Goal: Task Accomplishment & Management: Manage account settings

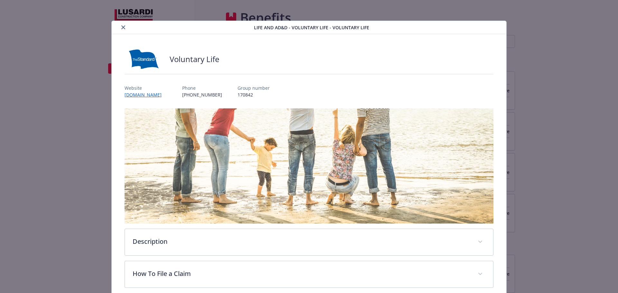
scroll to position [329, 0]
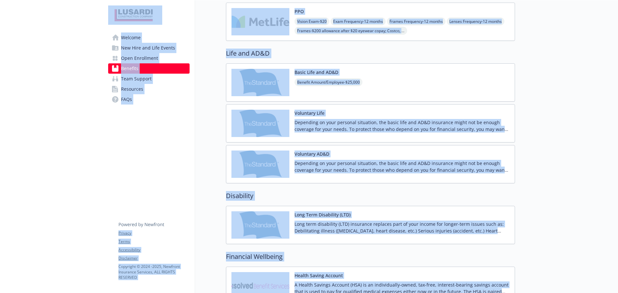
drag, startPoint x: 31, startPoint y: 105, endPoint x: 38, endPoint y: 102, distance: 8.1
drag, startPoint x: 145, startPoint y: 166, endPoint x: 162, endPoint y: 160, distance: 18.1
click at [146, 165] on div "Welcome New Hire and Life Events Open Enrollment Benefits Team Support Resource…" at bounding box center [149, 212] width 92 height 1132
click at [544, 89] on div at bounding box center [566, 212] width 103 height 1132
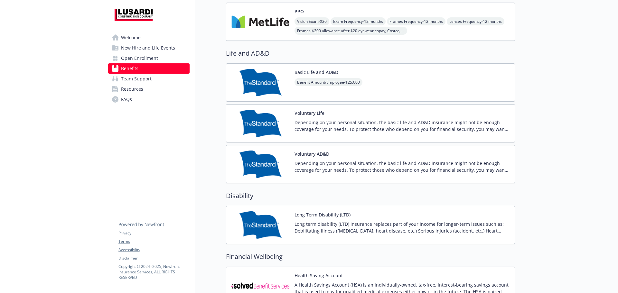
click at [544, 89] on div at bounding box center [566, 212] width 103 height 1132
click at [387, 91] on div "Basic Life and AD&D Benefit Amount/Employee - $25,000" at bounding box center [370, 82] width 289 height 38
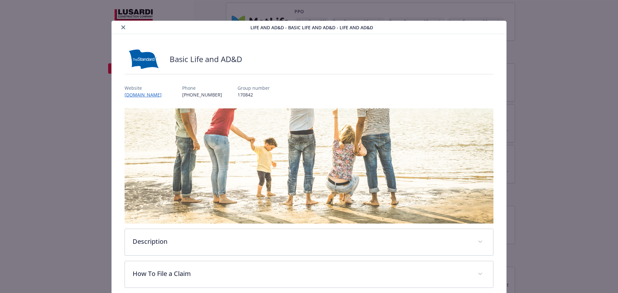
scroll to position [19, 0]
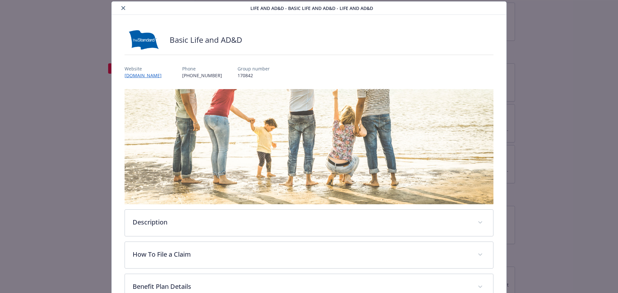
click at [125, 9] on button "close" at bounding box center [123, 8] width 8 height 8
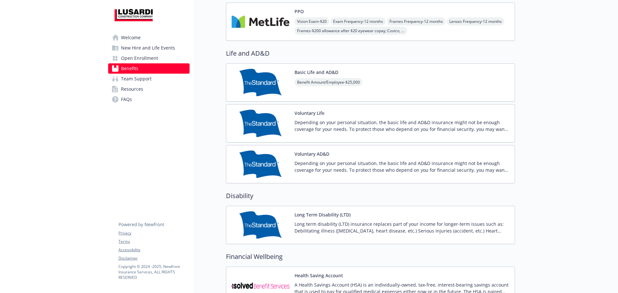
click at [377, 79] on div "Basic Life and AD&D Benefit Amount/Employee - $25,000" at bounding box center [370, 82] width 289 height 38
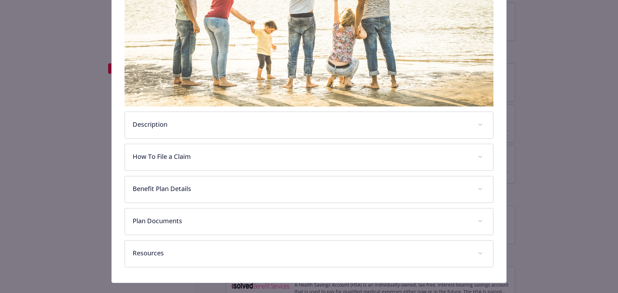
scroll to position [127, 0]
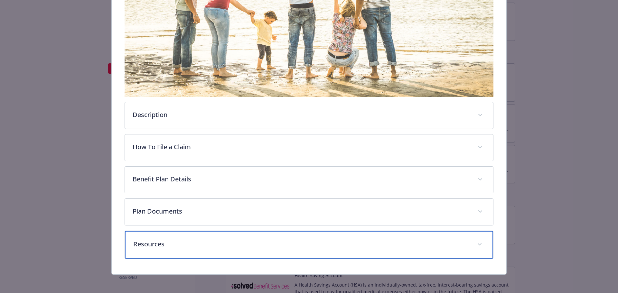
click at [188, 243] on p "Resources" at bounding box center [301, 244] width 336 height 10
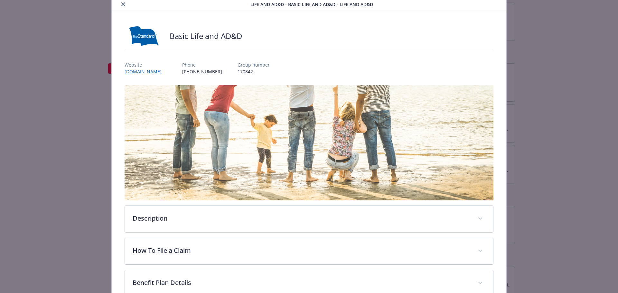
scroll to position [0, 0]
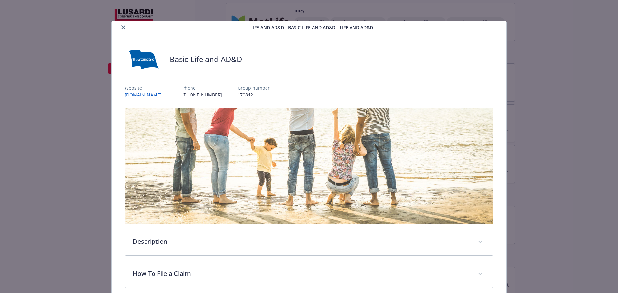
click at [119, 31] on div "Life and AD&D - Basic Life and AD&D - Life and AD&D" at bounding box center [309, 27] width 395 height 13
drag, startPoint x: 119, startPoint y: 30, endPoint x: 123, endPoint y: 29, distance: 4.3
click at [120, 29] on div "details for plan Life and AD&D - Basic Life and AD&D - Life and AD&D" at bounding box center [182, 27] width 136 height 8
click at [123, 29] on icon "close" at bounding box center [123, 27] width 4 height 4
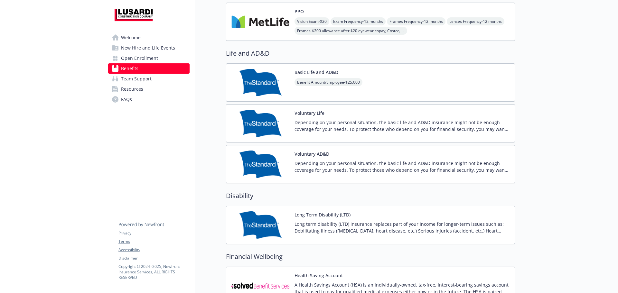
click at [328, 122] on p "Depending on your personal situation, the basic life and AD&D insurance might n…" at bounding box center [401, 126] width 215 height 14
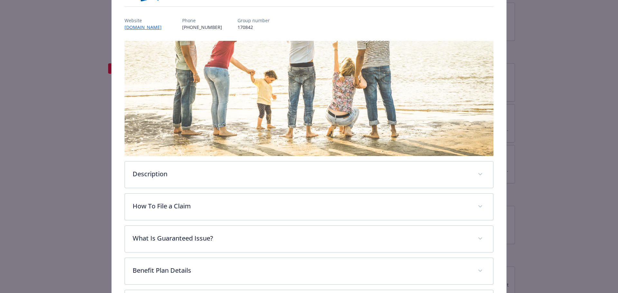
scroll to position [159, 0]
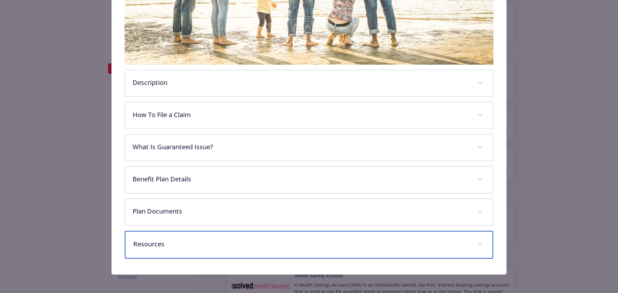
click at [199, 246] on p "Resources" at bounding box center [301, 244] width 336 height 10
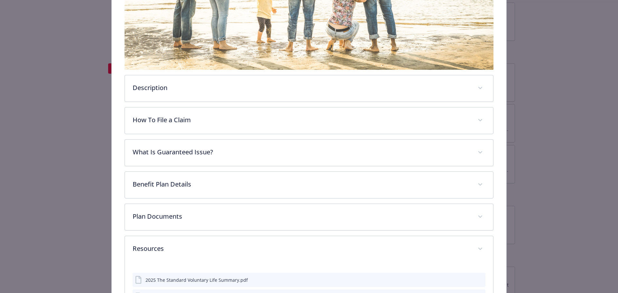
scroll to position [0, 0]
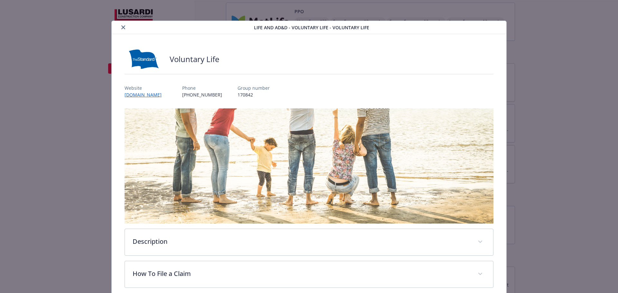
click at [123, 24] on button "close" at bounding box center [123, 27] width 8 height 8
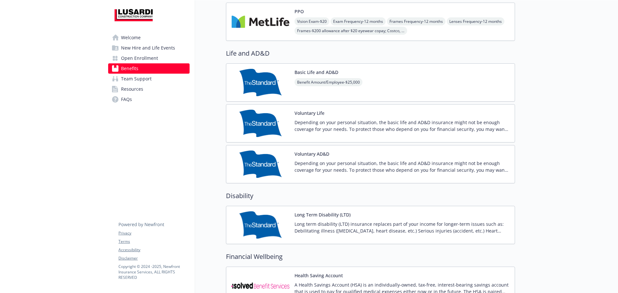
click at [305, 126] on p "Depending on your personal situation, the basic life and AD&D insurance might n…" at bounding box center [401, 126] width 215 height 14
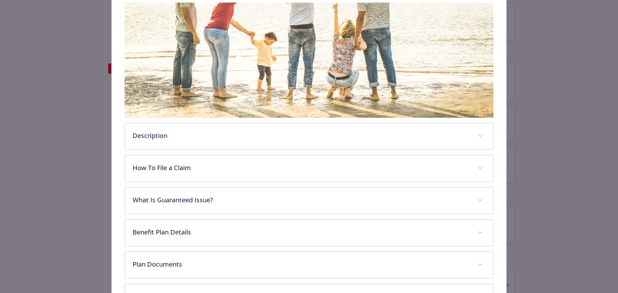
scroll to position [159, 0]
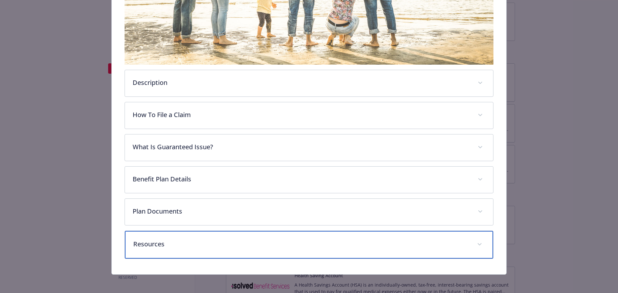
click at [203, 245] on p "Resources" at bounding box center [301, 244] width 336 height 10
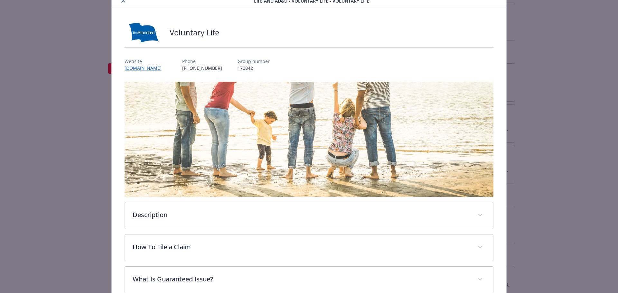
scroll to position [0, 0]
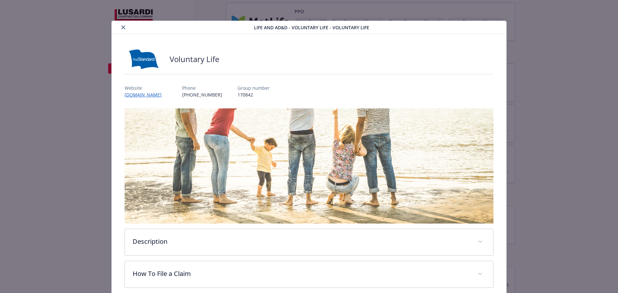
click at [124, 26] on icon "close" at bounding box center [123, 27] width 4 height 4
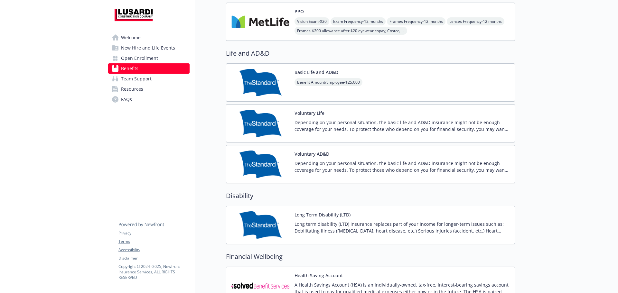
click at [302, 113] on button "Voluntary Life" at bounding box center [309, 113] width 30 height 7
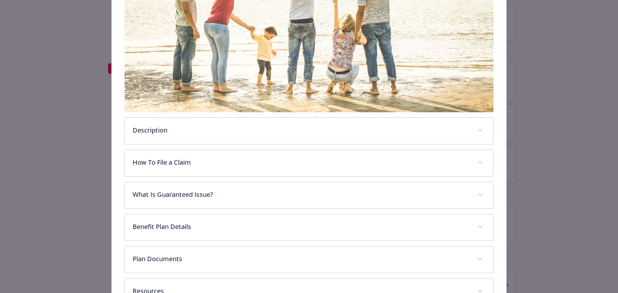
scroll to position [159, 0]
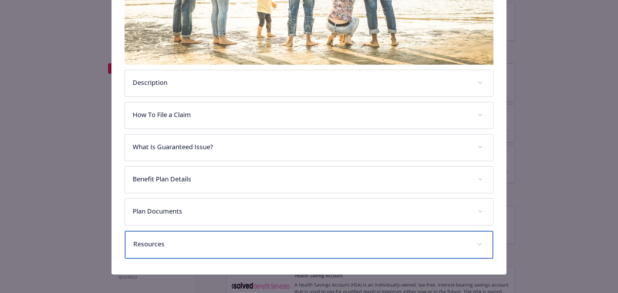
click at [177, 237] on div "Resources" at bounding box center [309, 245] width 368 height 28
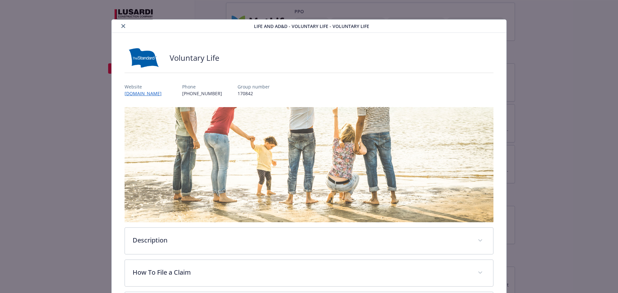
scroll to position [0, 0]
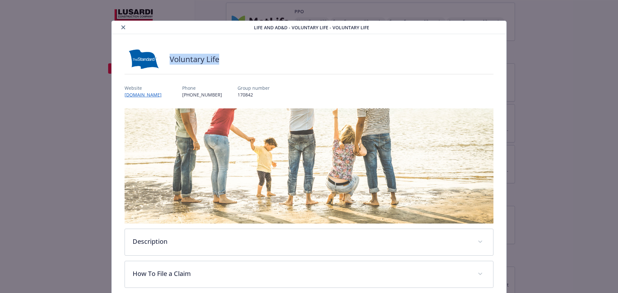
drag, startPoint x: 168, startPoint y: 61, endPoint x: 226, endPoint y: 63, distance: 58.0
click at [226, 63] on div "Voluntary Life" at bounding box center [309, 59] width 369 height 19
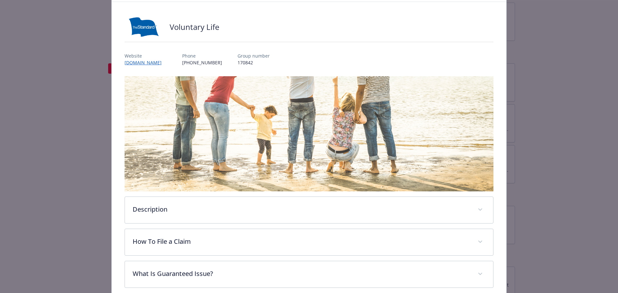
scroll to position [11, 0]
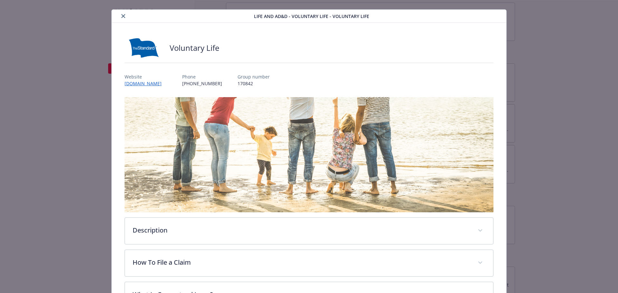
drag, startPoint x: 367, startPoint y: 110, endPoint x: 177, endPoint y: 77, distance: 193.0
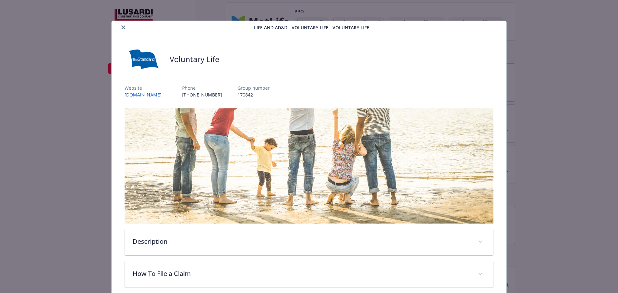
drag, startPoint x: 177, startPoint y: 77, endPoint x: 126, endPoint y: 31, distance: 68.3
click at [123, 29] on icon "close" at bounding box center [123, 27] width 4 height 4
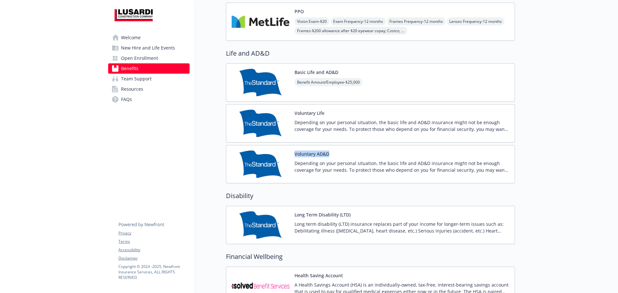
drag, startPoint x: 332, startPoint y: 152, endPoint x: 280, endPoint y: 152, distance: 51.5
click at [280, 152] on div "Voluntary AD&D Depending on your personal situation, the basic life and AD&D in…" at bounding box center [370, 164] width 278 height 27
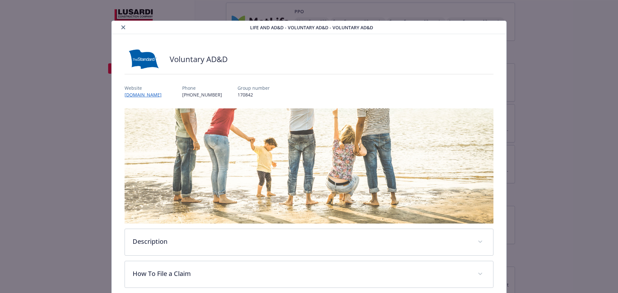
scroll to position [19, 0]
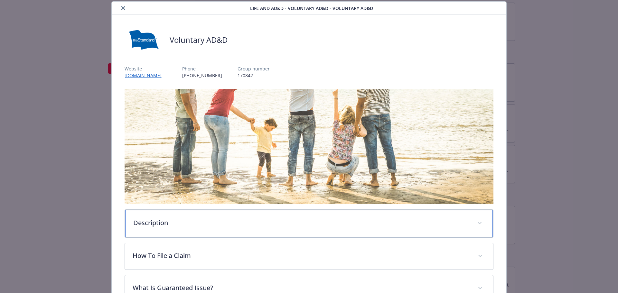
click at [183, 221] on p "Description" at bounding box center [301, 223] width 336 height 10
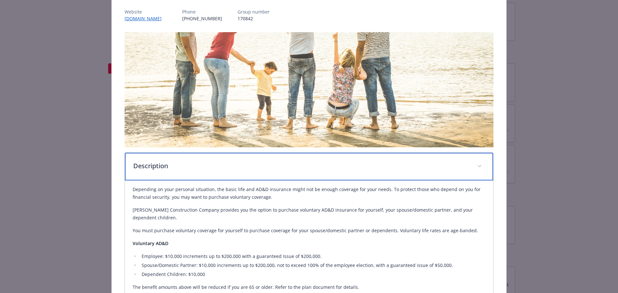
scroll to position [0, 0]
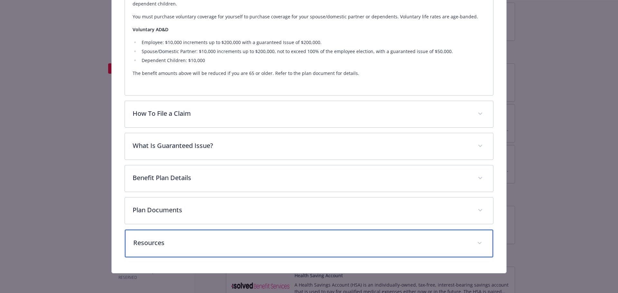
click at [199, 232] on div "Resources" at bounding box center [309, 244] width 368 height 28
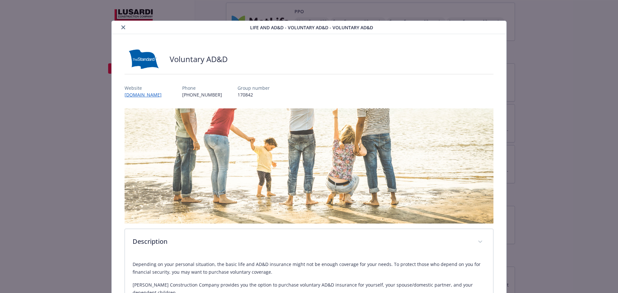
drag, startPoint x: 125, startPoint y: 31, endPoint x: 115, endPoint y: 28, distance: 10.0
click at [121, 30] on div "details for plan Life and AD&D - Voluntary AD&D - Voluntary AD&D" at bounding box center [182, 27] width 136 height 8
click at [117, 25] on div "details for plan Life and AD&D - Voluntary AD&D - Voluntary AD&D" at bounding box center [182, 27] width 136 height 8
click at [126, 29] on div "details for plan Life and AD&D - Voluntary AD&D - Voluntary AD&D" at bounding box center [182, 27] width 136 height 8
click at [123, 28] on icon "close" at bounding box center [123, 27] width 4 height 4
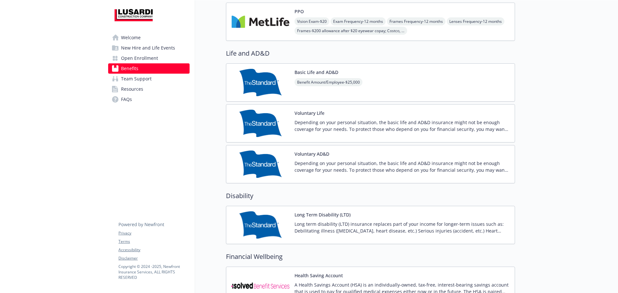
click at [394, 167] on p "Depending on your personal situation, the basic life and AD&D insurance might n…" at bounding box center [401, 167] width 215 height 14
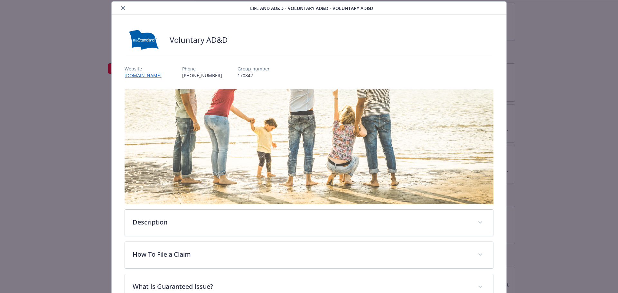
scroll to position [159, 0]
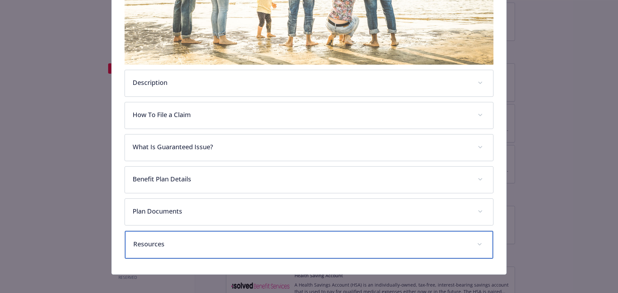
click at [211, 241] on p "Resources" at bounding box center [301, 244] width 336 height 10
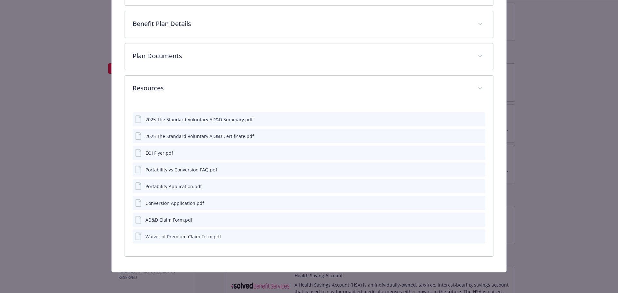
scroll to position [313, 0]
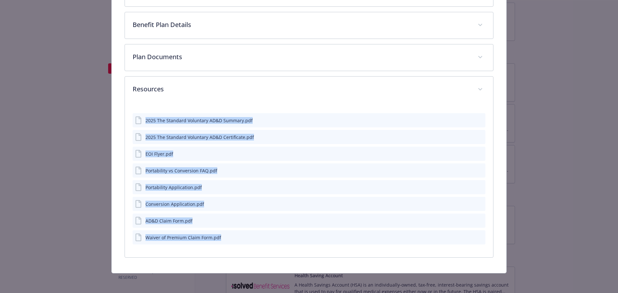
drag, startPoint x: 229, startPoint y: 235, endPoint x: 142, endPoint y: 121, distance: 142.8
click at [142, 121] on div "2025 The Standard Voluntary AD&D Summary.pdf 2025 The Standard Voluntary AD&D C…" at bounding box center [309, 176] width 353 height 136
copy div "2025 The Standard Voluntary AD&D Summary.pdf 2025 The Standard Voluntary AD&D C…"
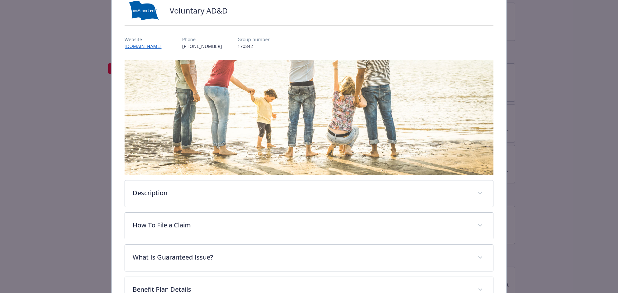
scroll to position [0, 0]
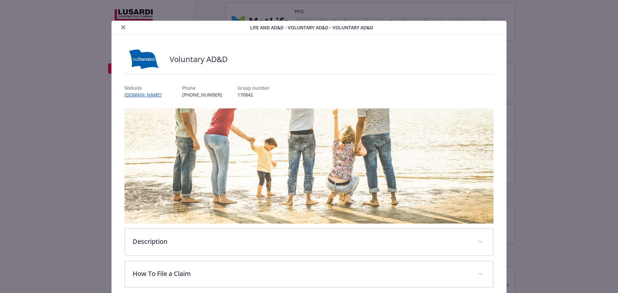
click at [122, 24] on button "close" at bounding box center [123, 27] width 8 height 8
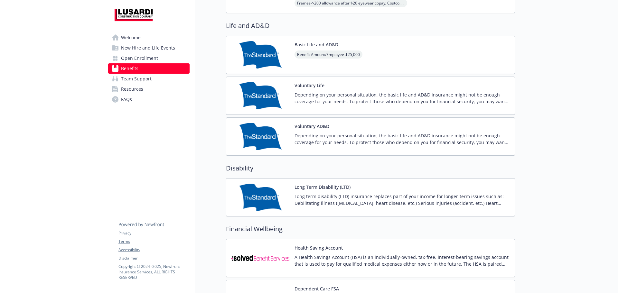
scroll to position [418, 0]
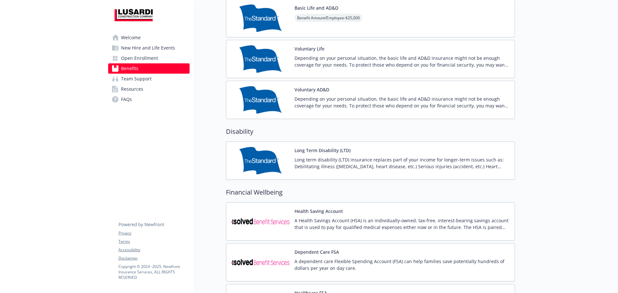
click at [361, 163] on p "Long term disability (LTD) insurance replaces part of your income for longer-te…" at bounding box center [401, 163] width 215 height 14
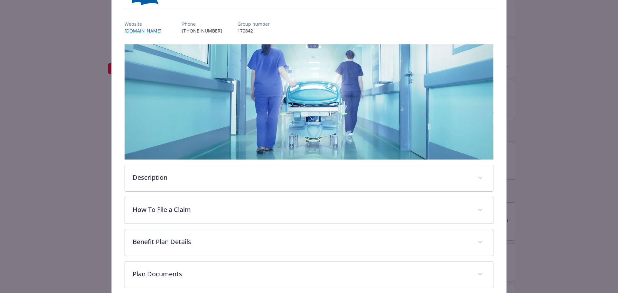
scroll to position [64, 0]
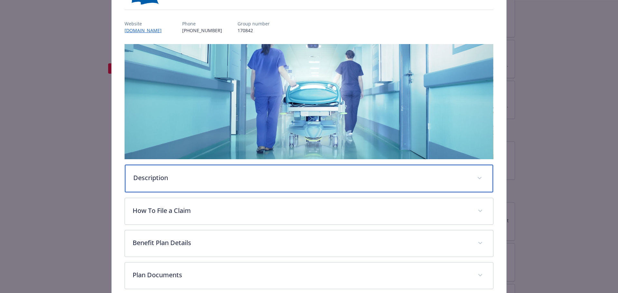
click at [373, 186] on div "Description" at bounding box center [309, 179] width 368 height 28
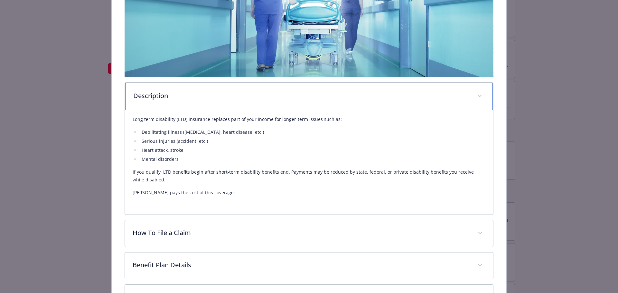
scroll to position [161, 0]
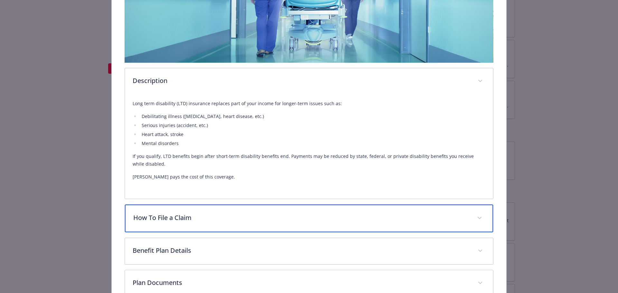
click at [251, 222] on p "How To File a Claim" at bounding box center [301, 218] width 336 height 10
click at [479, 218] on span "details for plan Disability - Long Term Disability (LTD) - Long Term Disability…" at bounding box center [479, 218] width 10 height 10
click at [476, 214] on span "details for plan Disability - Long Term Disability (LTD) - Long Term Disability…" at bounding box center [479, 218] width 10 height 10
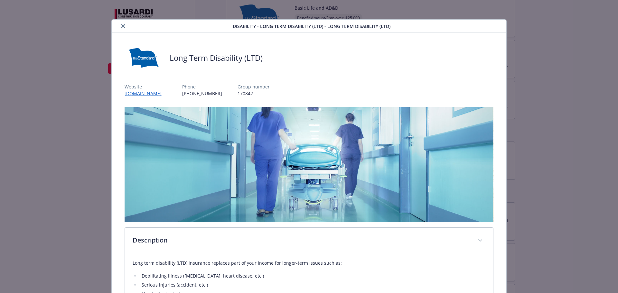
scroll to position [0, 0]
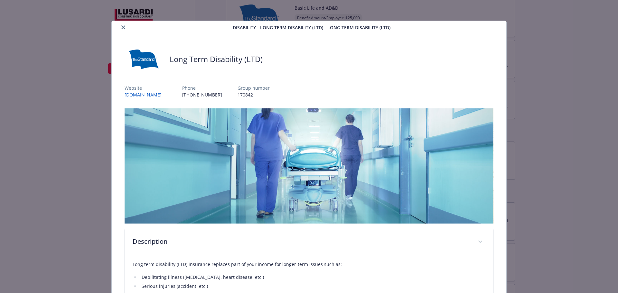
click at [121, 27] on icon "close" at bounding box center [123, 27] width 4 height 4
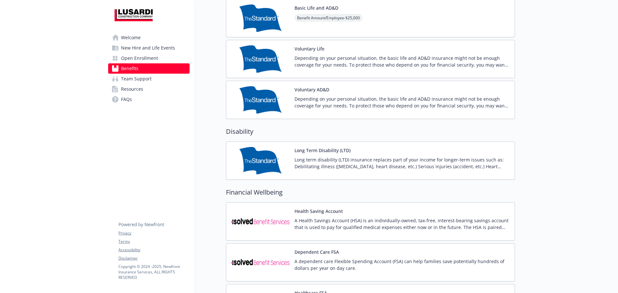
click at [313, 106] on p "Depending on your personal situation, the basic life and AD&D insurance might n…" at bounding box center [401, 103] width 215 height 14
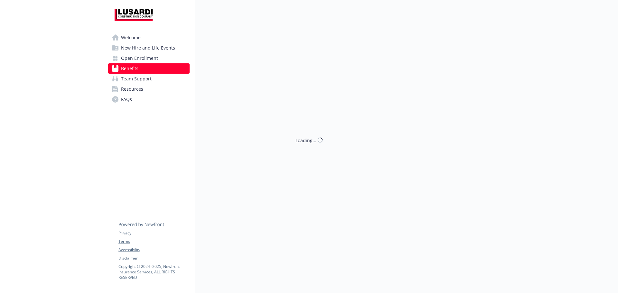
scroll to position [418, 0]
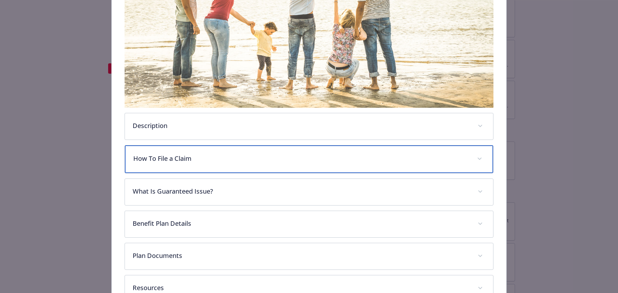
click at [188, 166] on div "How To File a Claim" at bounding box center [309, 159] width 368 height 28
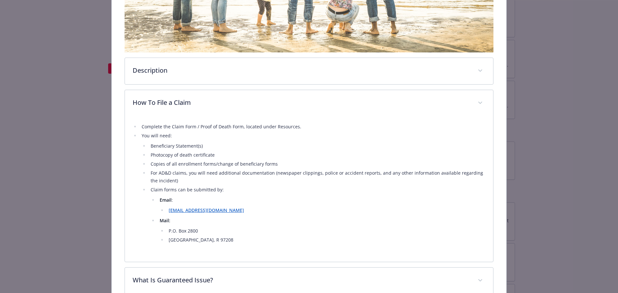
scroll to position [193, 0]
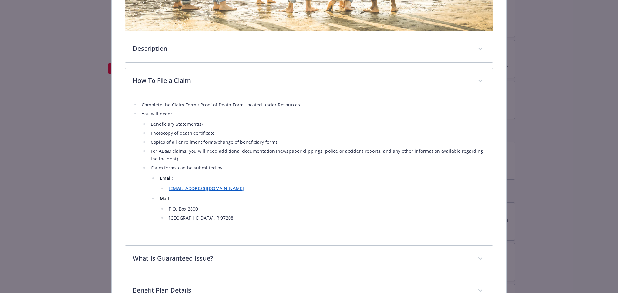
drag, startPoint x: 608, startPoint y: 139, endPoint x: 538, endPoint y: 151, distance: 71.6
click at [608, 139] on div "Life and AD&D - Voluntary AD&D - Voluntary AD&D Voluntary AD&D Website www.stan…" at bounding box center [309, 146] width 618 height 293
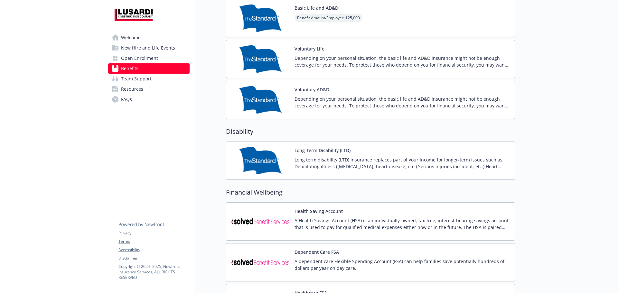
click at [360, 96] on p "Depending on your personal situation, the basic life and AD&D insurance might n…" at bounding box center [401, 103] width 215 height 14
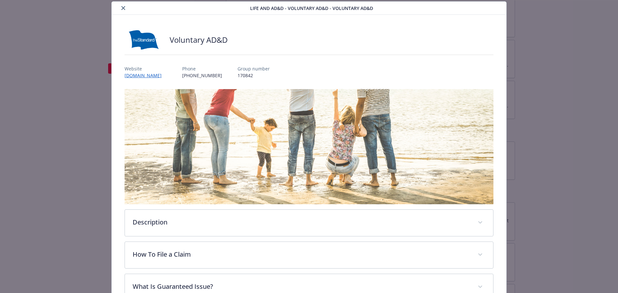
scroll to position [51, 0]
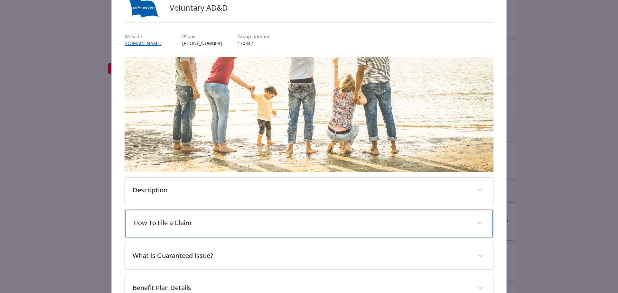
click at [166, 225] on p "How To File a Claim" at bounding box center [301, 223] width 336 height 10
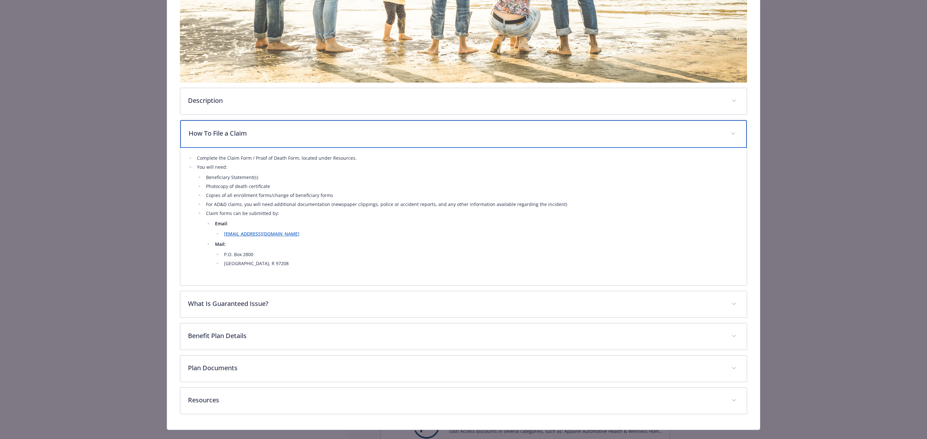
scroll to position [215, 0]
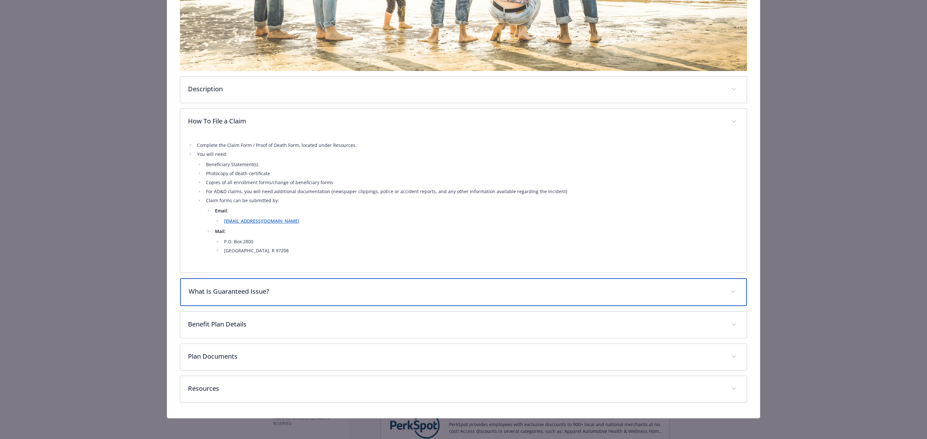
click at [243, 293] on div "What Is Guaranteed Issue?" at bounding box center [463, 293] width 566 height 28
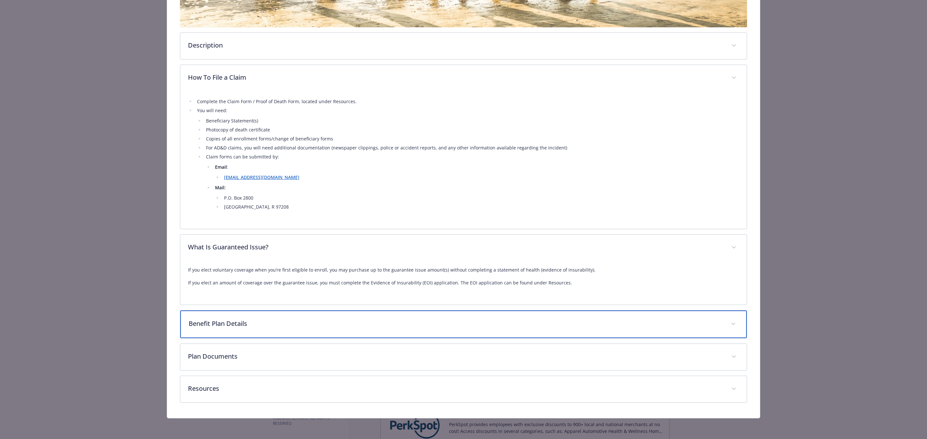
click at [243, 293] on p "Benefit Plan Details" at bounding box center [456, 324] width 534 height 10
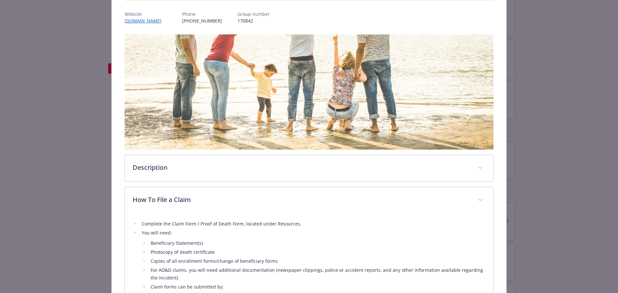
scroll to position [0, 0]
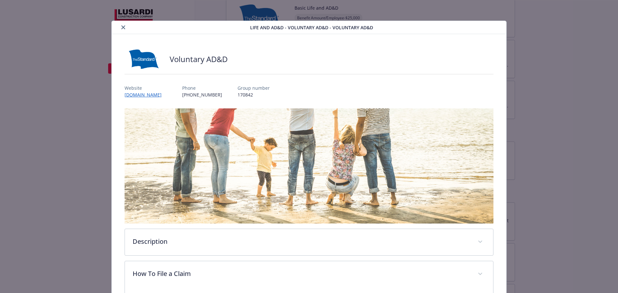
click at [124, 28] on button "close" at bounding box center [123, 27] width 8 height 8
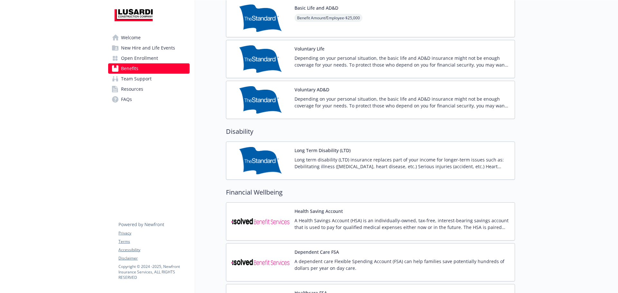
click at [310, 210] on button "Health Saving Account" at bounding box center [318, 211] width 48 height 7
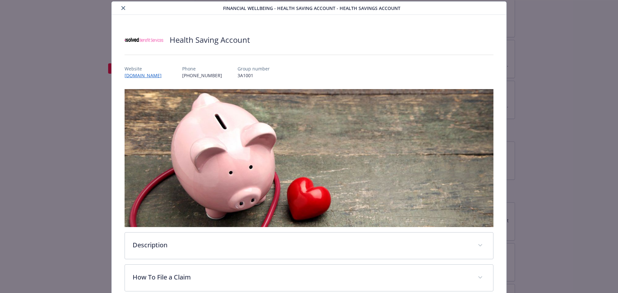
scroll to position [181, 0]
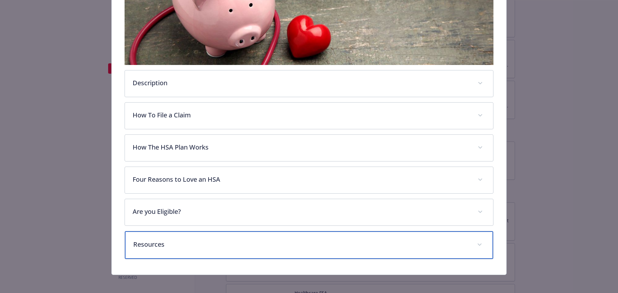
click at [175, 248] on div "Resources" at bounding box center [309, 245] width 368 height 28
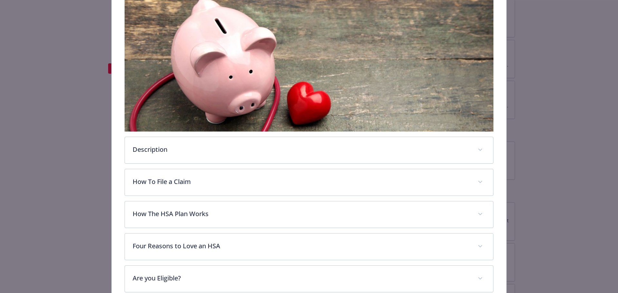
scroll to position [91, 0]
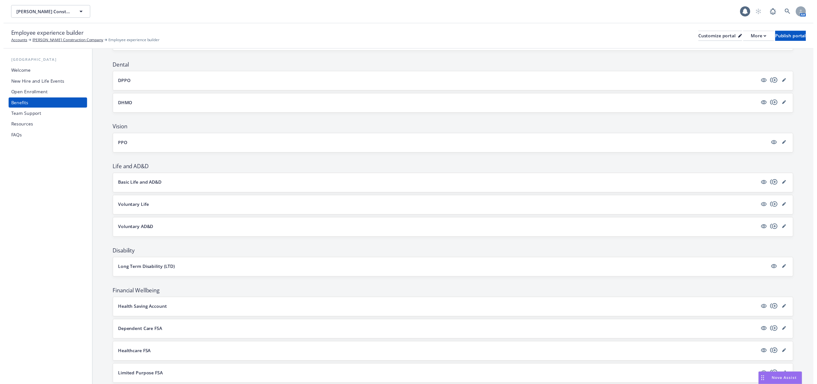
scroll to position [171, 0]
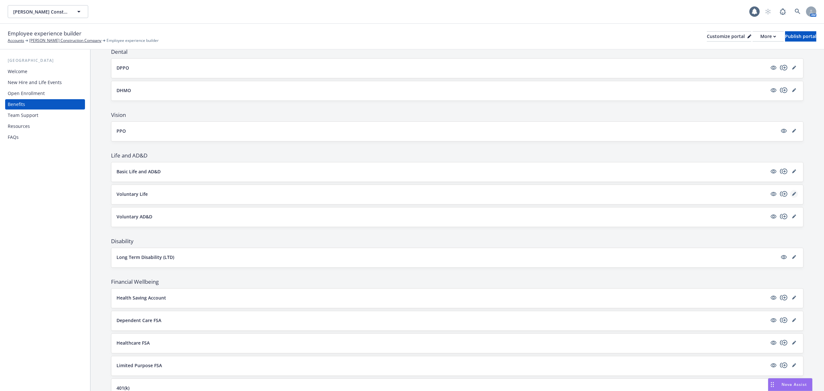
click at [792, 196] on icon "editPencil" at bounding box center [794, 194] width 4 height 4
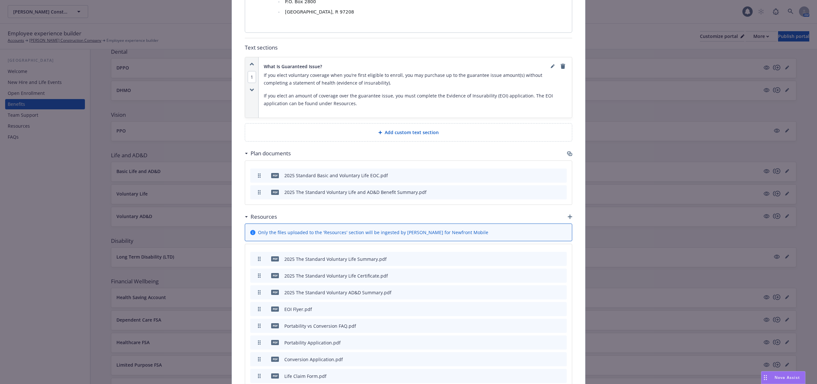
scroll to position [534, 0]
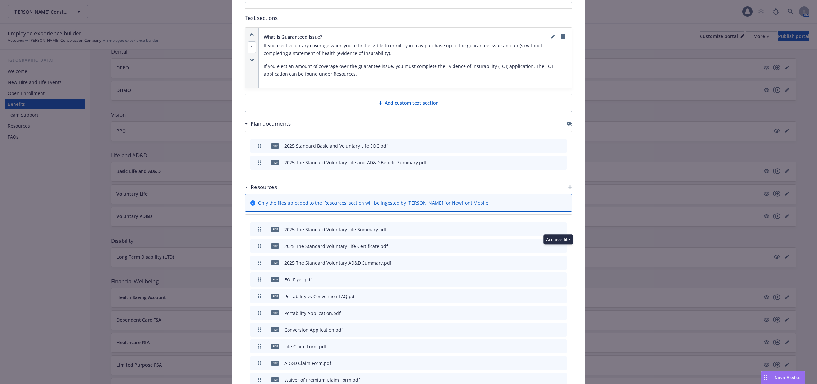
click at [560, 260] on icon "archive file" at bounding box center [561, 262] width 5 height 5
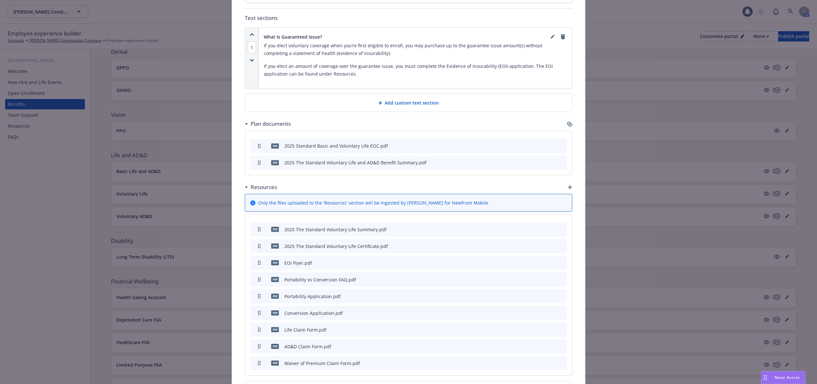
click at [559, 344] on icon "archive file" at bounding box center [561, 346] width 5 height 5
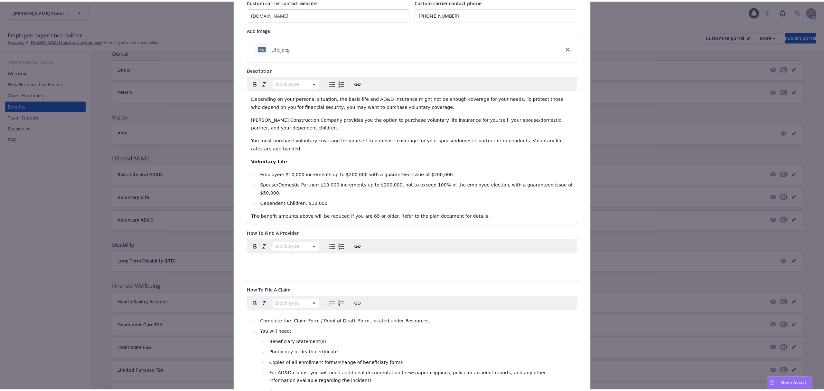
scroll to position [0, 0]
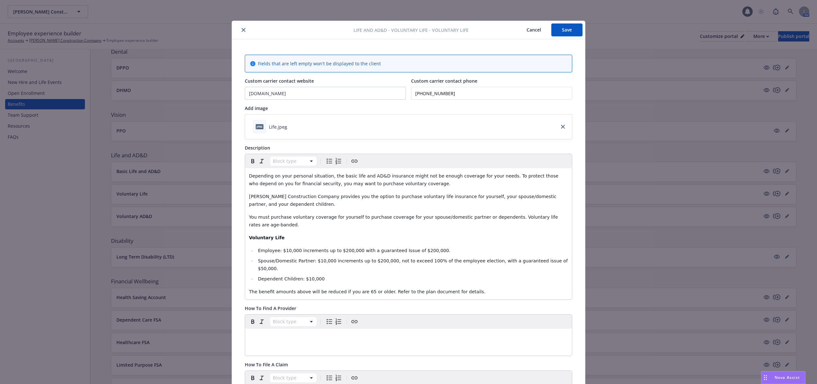
click at [566, 35] on button "Save" at bounding box center [566, 29] width 31 height 13
click at [792, 34] on div "Life and AD&D - Voluntary Life - Voluntary Life Cancel Save Fields that are lef…" at bounding box center [408, 192] width 817 height 384
click at [242, 31] on icon "close" at bounding box center [244, 30] width 4 height 4
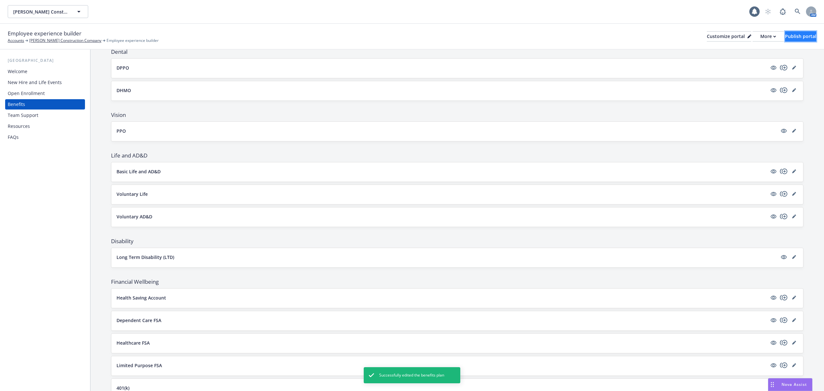
click at [797, 39] on div "Publish portal" at bounding box center [800, 37] width 31 height 10
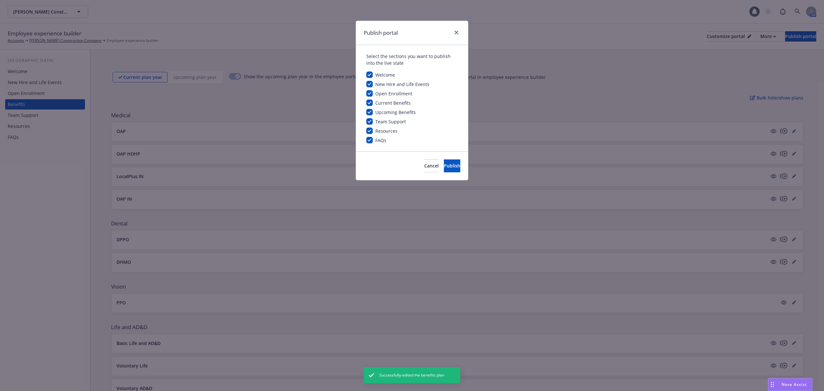
click at [450, 158] on div "Cancel Publish" at bounding box center [412, 165] width 112 height 29
click at [451, 167] on button "Publish" at bounding box center [452, 165] width 16 height 13
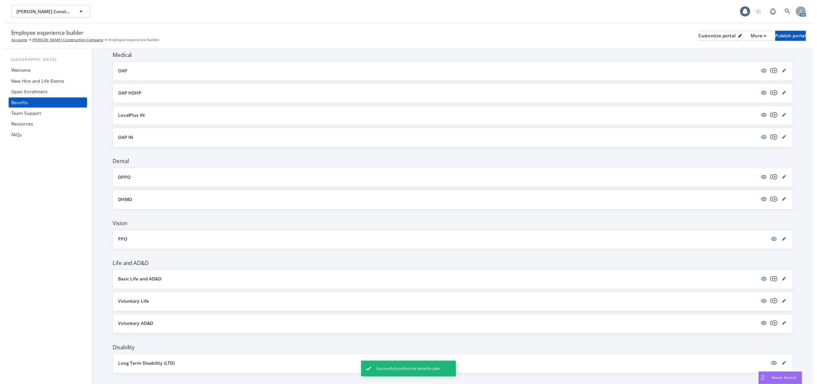
scroll to position [129, 0]
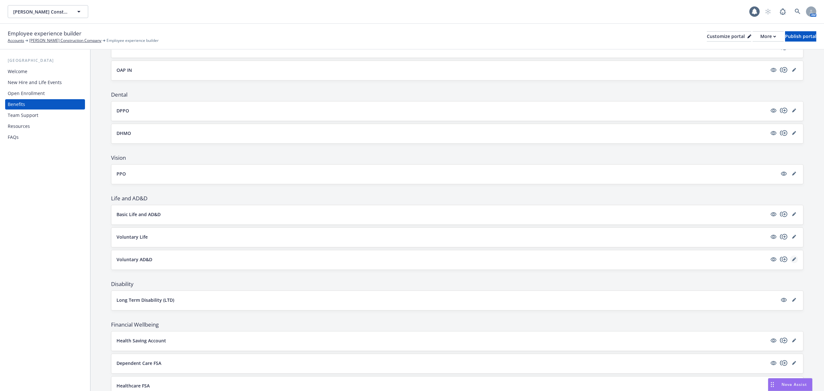
click at [790, 263] on link "editPencil" at bounding box center [794, 259] width 8 height 8
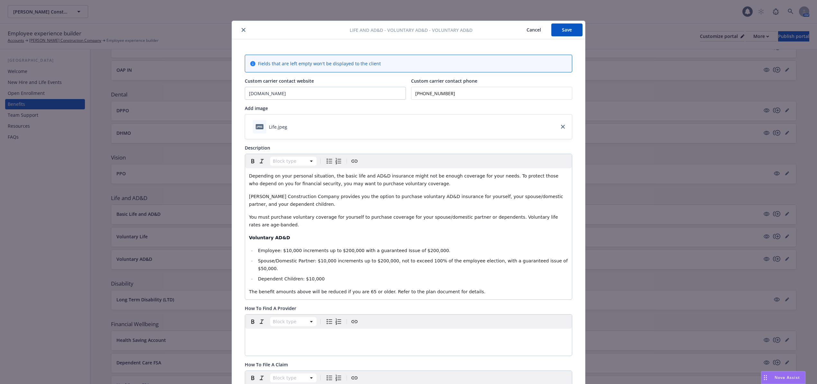
click at [242, 29] on icon "close" at bounding box center [244, 30] width 4 height 4
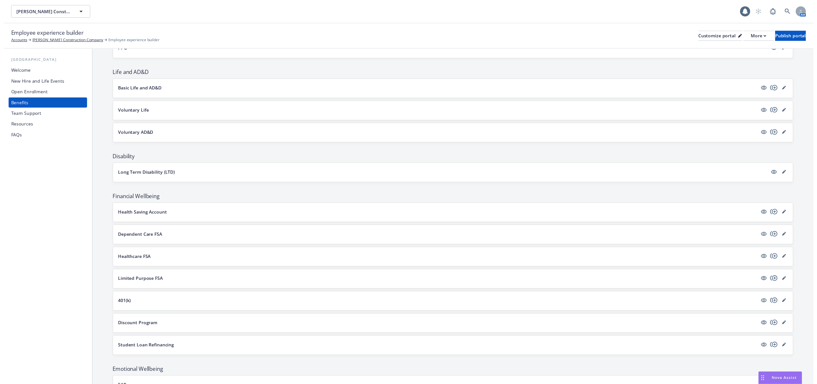
scroll to position [242, 0]
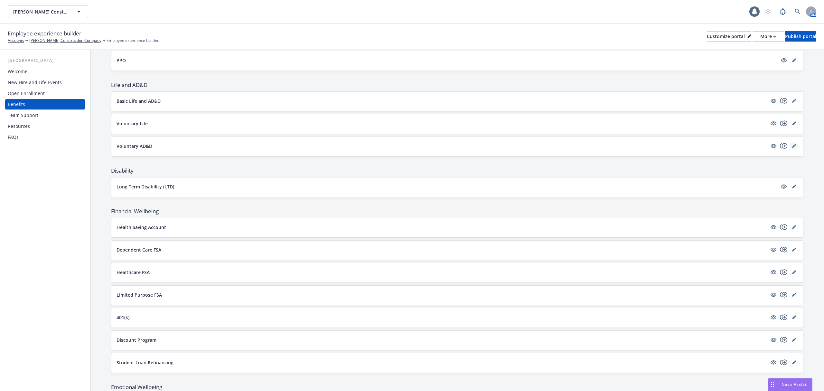
click at [792, 148] on icon "editPencil" at bounding box center [793, 145] width 3 height 3
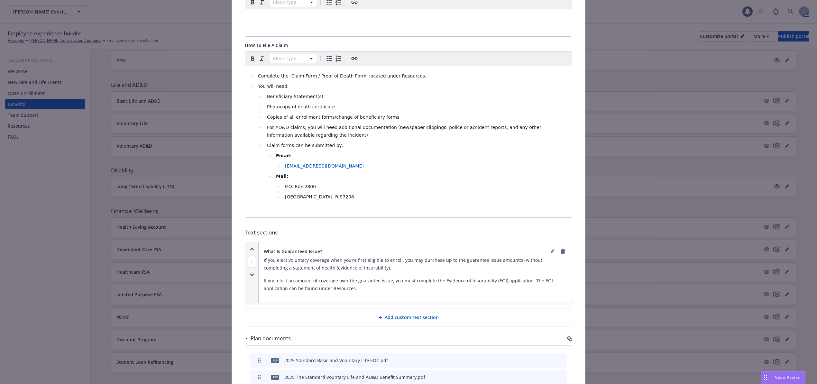
scroll to position [577, 0]
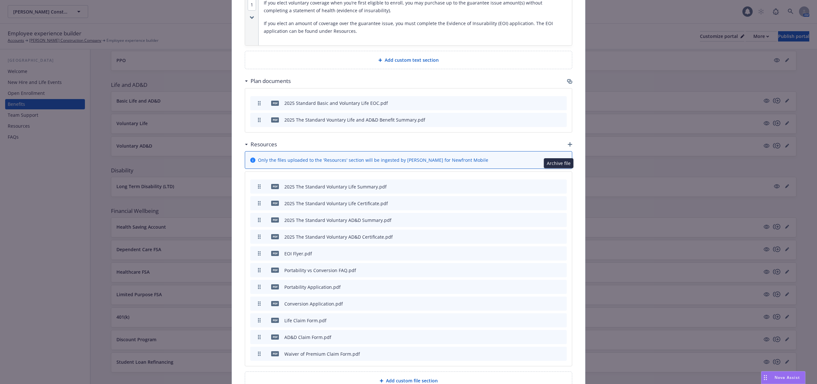
click at [559, 184] on icon "archive file" at bounding box center [561, 186] width 5 height 5
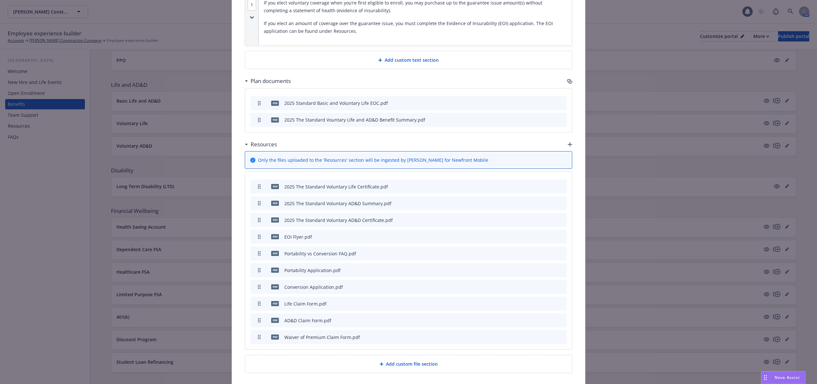
click at [559, 184] on icon "archive file" at bounding box center [561, 186] width 5 height 5
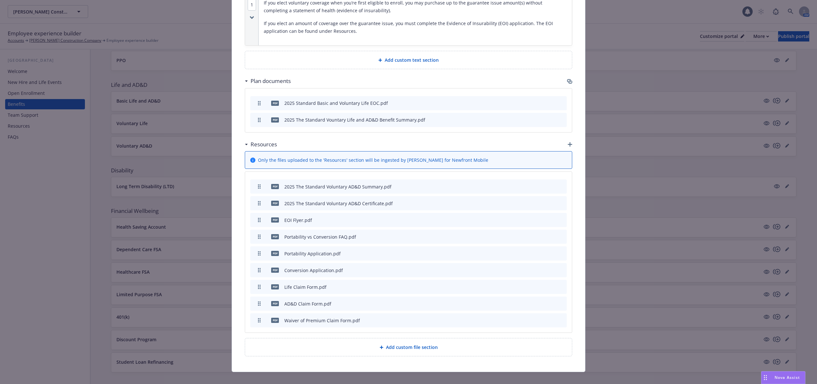
scroll to position [573, 0]
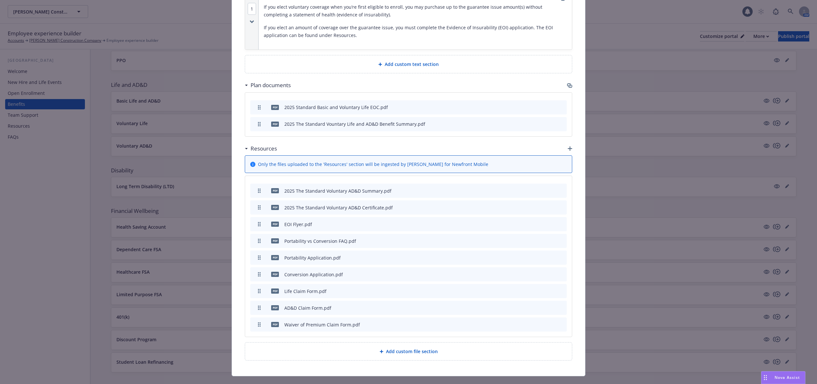
click at [559, 288] on icon "archive file" at bounding box center [561, 290] width 5 height 5
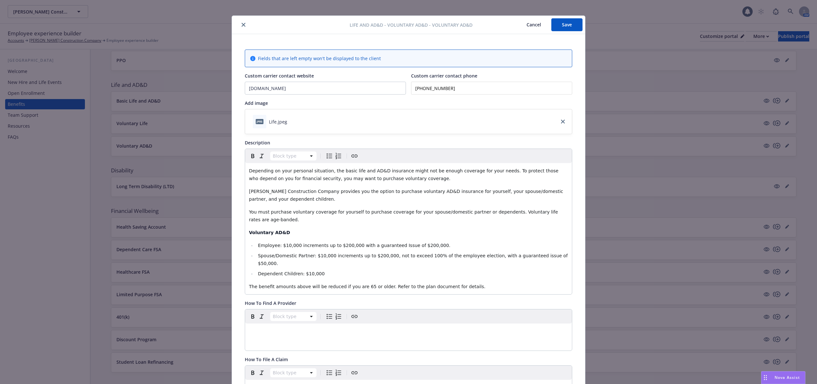
scroll to position [0, 0]
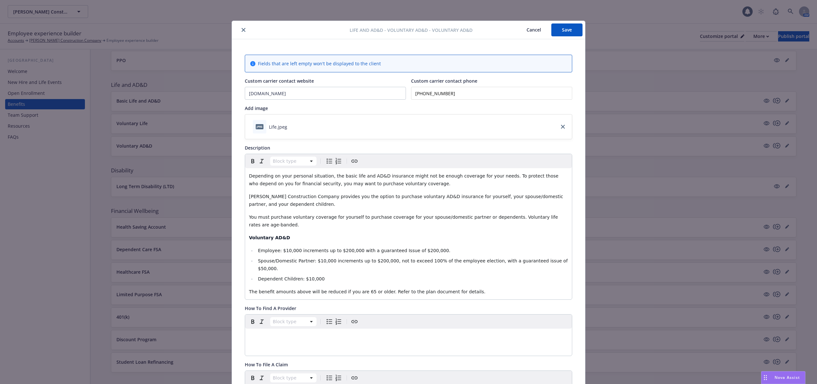
click at [563, 32] on button "Save" at bounding box center [566, 29] width 31 height 13
click at [787, 35] on div "Life and AD&D - Voluntary AD&D - Voluntary AD&D Cancel Save Fields that are lef…" at bounding box center [408, 192] width 817 height 384
click at [242, 30] on icon "close" at bounding box center [244, 30] width 4 height 4
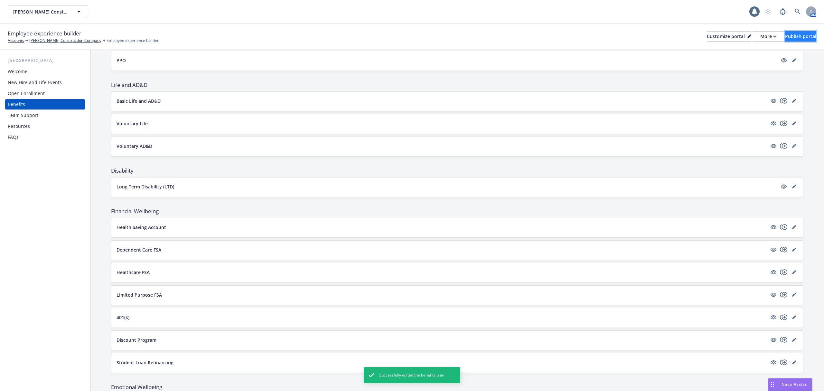
click at [806, 39] on button "Publish portal" at bounding box center [800, 36] width 31 height 10
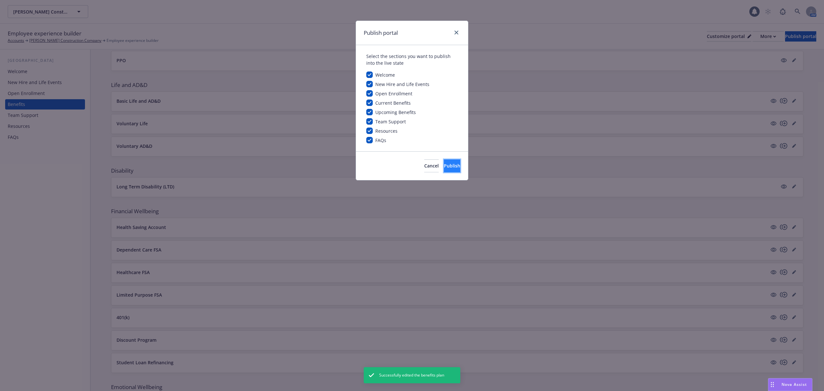
click at [444, 165] on span "Publish" at bounding box center [452, 165] width 16 height 6
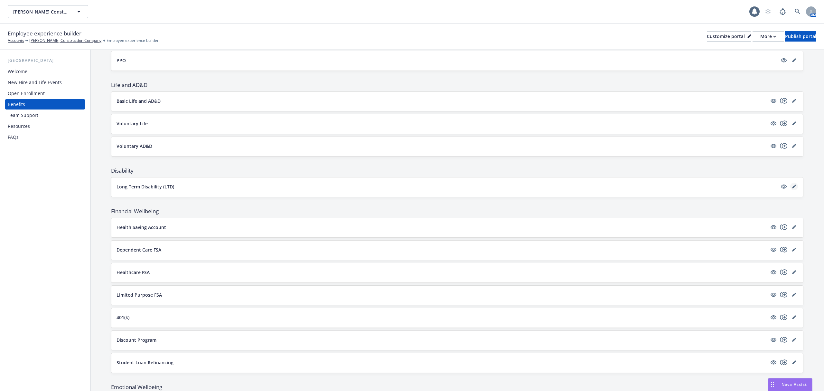
click at [792, 188] on icon "editPencil" at bounding box center [794, 186] width 4 height 4
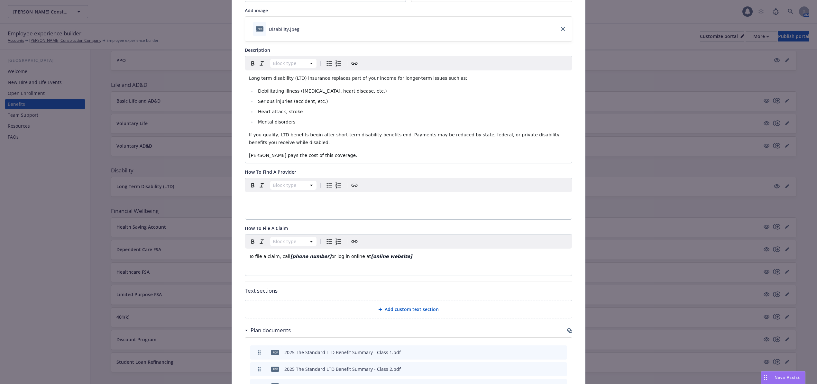
scroll to position [148, 0]
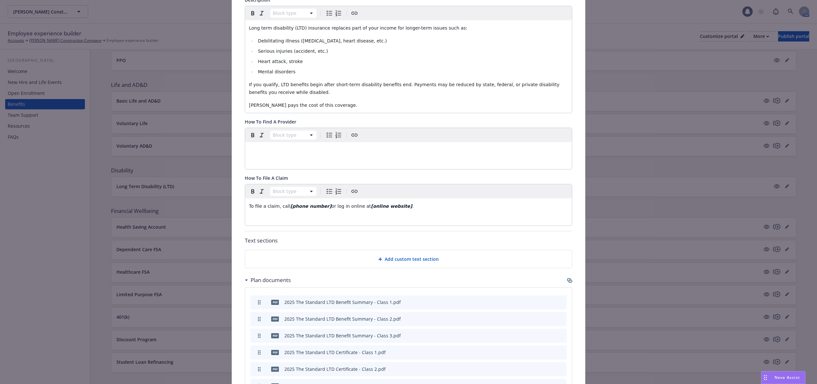
click at [316, 209] on strong "[phone number]" at bounding box center [311, 206] width 41 height 5
drag, startPoint x: 355, startPoint y: 219, endPoint x: 353, endPoint y: 201, distance: 18.2
drag, startPoint x: 348, startPoint y: 209, endPoint x: 381, endPoint y: 208, distance: 33.2
click at [381, 208] on p "To file a claim, call [PHONE_NUMBER] or log in online at [online website] ." at bounding box center [408, 206] width 319 height 8
drag, startPoint x: 344, startPoint y: 208, endPoint x: 401, endPoint y: 208, distance: 57.3
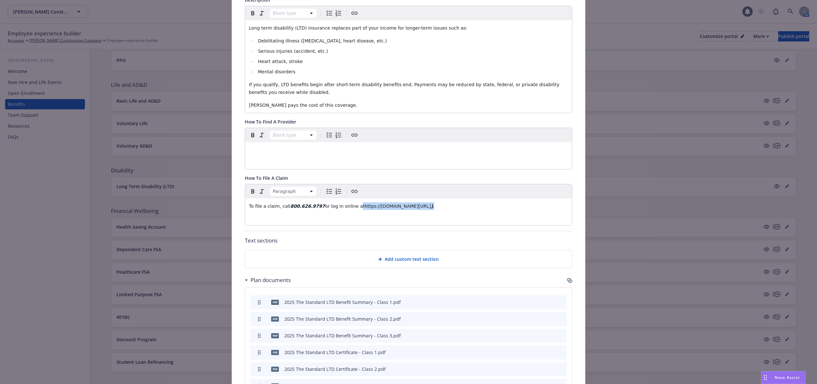
click at [406, 209] on p "To file a claim, call [PHONE_NUMBER] or log in online athttps://[DOMAIN_NAME][U…" at bounding box center [408, 206] width 319 height 8
click at [415, 217] on div "Paragraph To file a claim, call [PHONE_NUMBER] or log in online athttps://[DOMA…" at bounding box center [408, 204] width 327 height 41
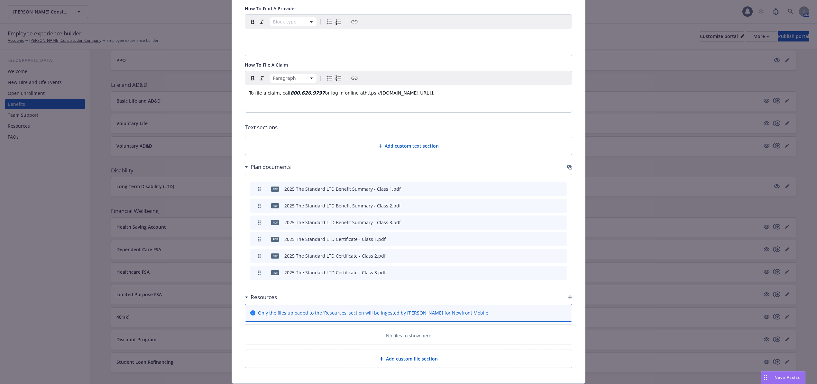
scroll to position [241, 0]
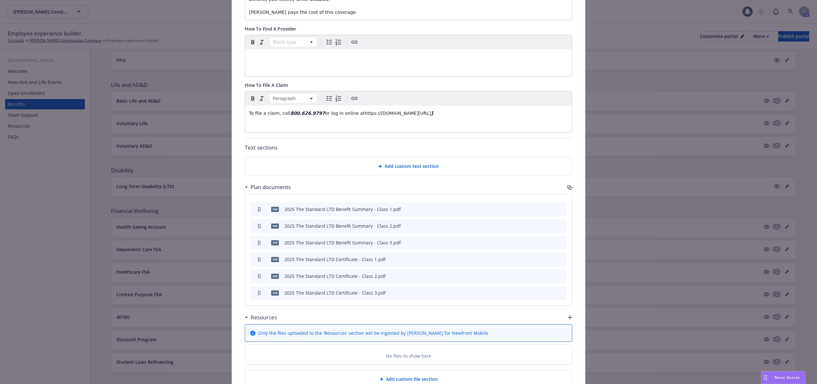
click at [362, 116] on span "or log in online athttps://[DOMAIN_NAME][URL]" at bounding box center [378, 113] width 106 height 5
click at [418, 114] on span "." at bounding box center [418, 113] width 1 height 5
drag, startPoint x: 348, startPoint y: 115, endPoint x: 388, endPoint y: 116, distance: 39.9
click at [388, 116] on p "To file a claim, call [PHONE_NUMBER] or log in online at [DOMAIN_NAME]." at bounding box center [408, 113] width 319 height 8
click at [352, 100] on icon "Create link" at bounding box center [355, 99] width 8 height 8
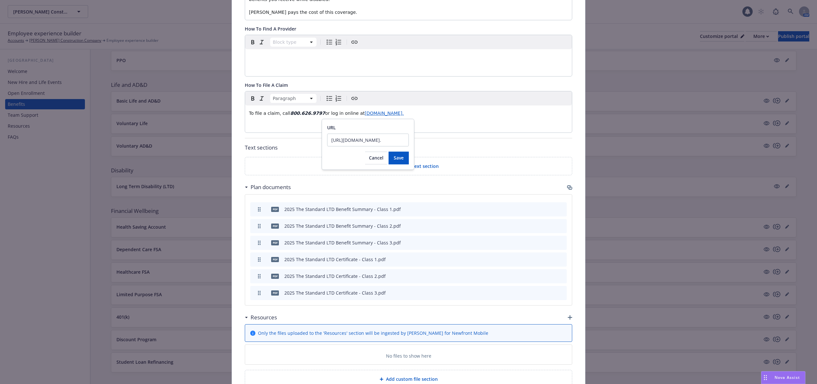
drag, startPoint x: 392, startPoint y: 142, endPoint x: 329, endPoint y: 141, distance: 62.4
click at [329, 141] on input "[URL][DOMAIN_NAME]." at bounding box center [368, 140] width 82 height 13
click at [338, 141] on input "URL" at bounding box center [368, 140] width 82 height 13
type input "[URL][DOMAIN_NAME]"
click at [394, 156] on span "Save" at bounding box center [399, 158] width 10 height 6
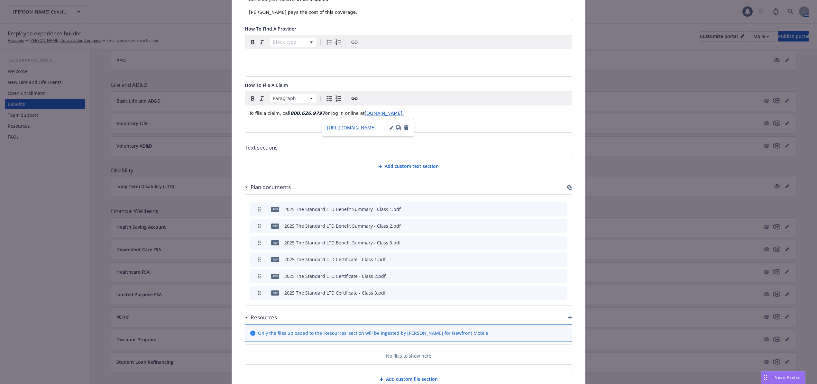
click at [414, 113] on p "To file a claim, call [PHONE_NUMBER] or log in online at [DOMAIN_NAME]." at bounding box center [408, 113] width 319 height 8
drag, startPoint x: 399, startPoint y: 125, endPoint x: 403, endPoint y: 122, distance: 5.1
click at [399, 124] on div "Paragraph To file a claim, call [PHONE_NUMBER] or log in online at [DOMAIN_NAME]" at bounding box center [408, 111] width 327 height 41
click at [341, 129] on span "[URL][DOMAIN_NAME]" at bounding box center [331, 128] width 49 height 6
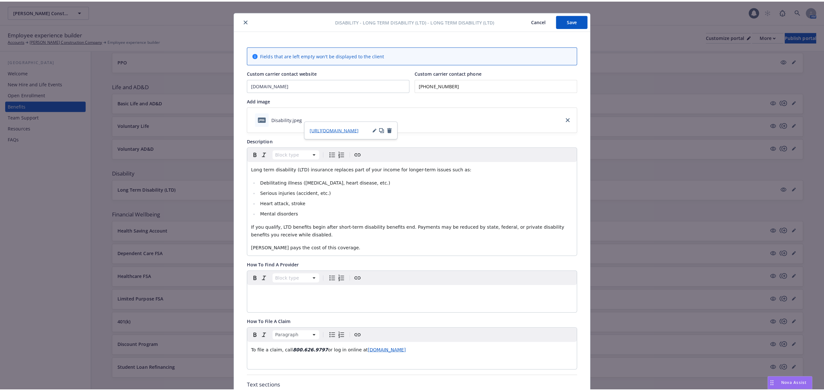
scroll to position [0, 0]
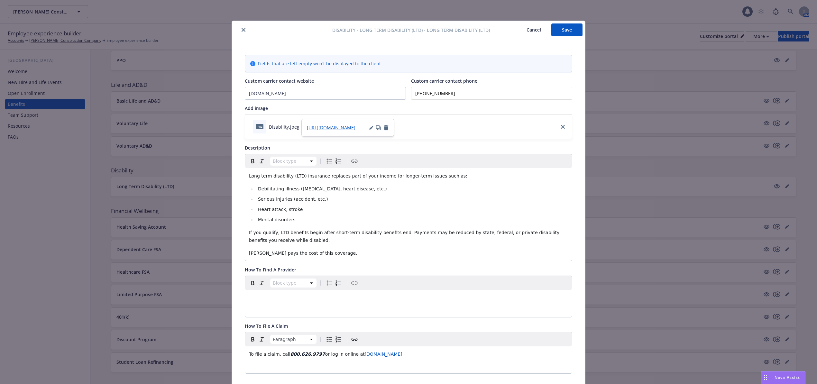
drag, startPoint x: 566, startPoint y: 27, endPoint x: 520, endPoint y: 27, distance: 45.4
click at [566, 27] on button "Save" at bounding box center [566, 29] width 31 height 13
drag, startPoint x: 239, startPoint y: 31, endPoint x: 243, endPoint y: 30, distance: 3.5
click at [242, 31] on icon "close" at bounding box center [244, 30] width 4 height 4
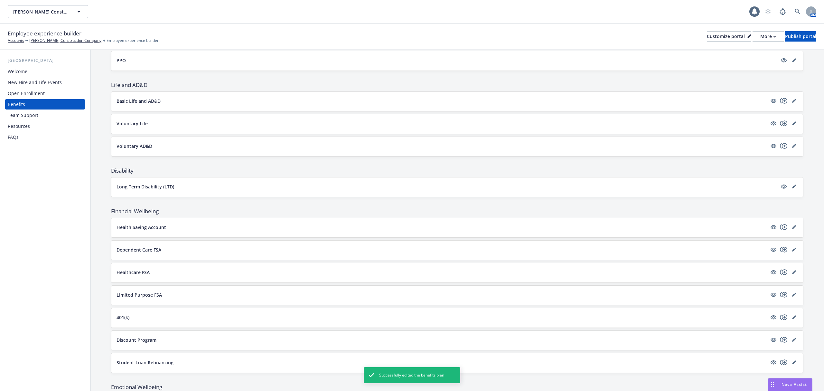
click at [148, 149] on p "Voluntary AD&D" at bounding box center [134, 146] width 36 height 7
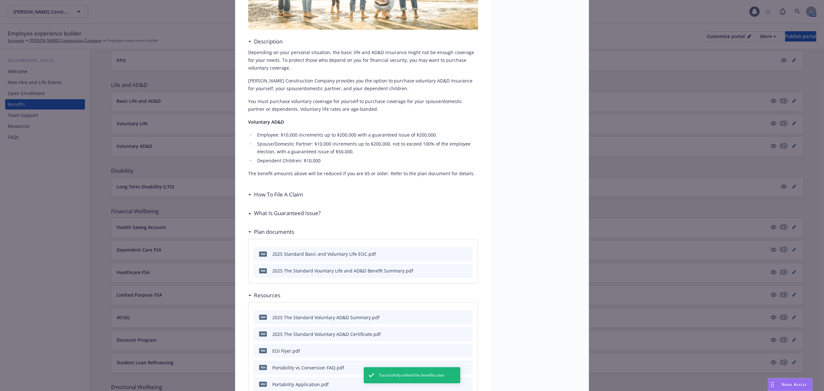
scroll to position [111, 0]
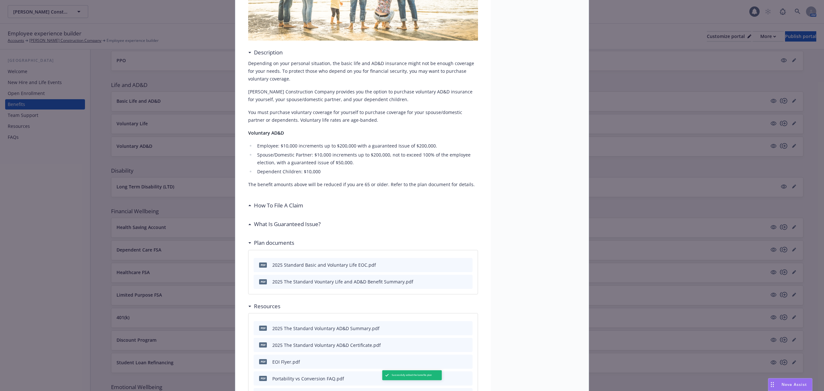
click at [288, 205] on h3 "How To File A Claim" at bounding box center [278, 205] width 49 height 8
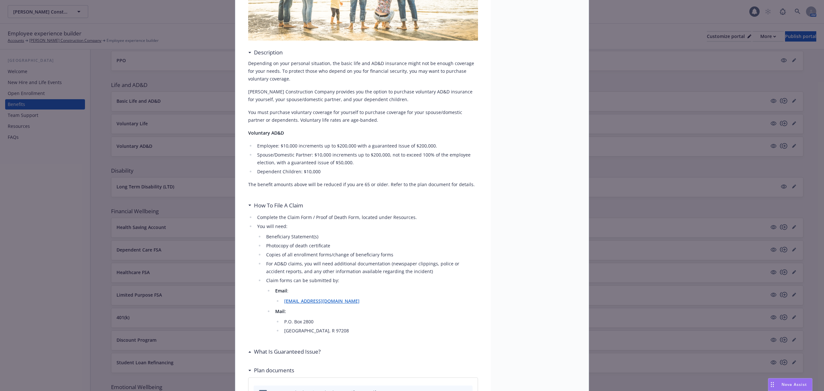
scroll to position [0, 0]
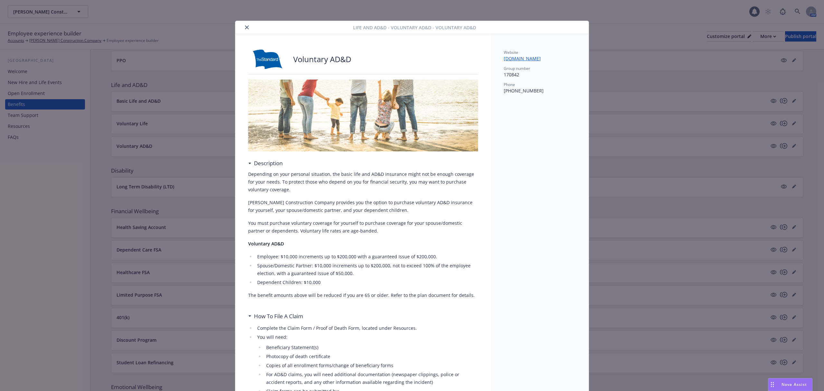
click at [246, 29] on button "close" at bounding box center [247, 27] width 8 height 8
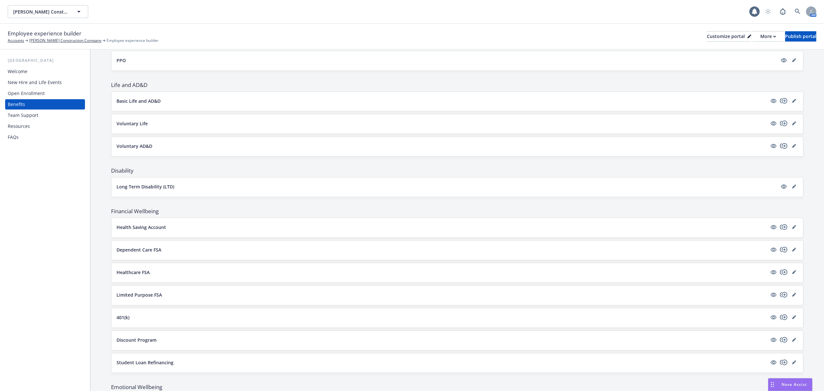
drag, startPoint x: 277, startPoint y: 189, endPoint x: 293, endPoint y: 185, distance: 16.4
click at [278, 186] on button "Long Term Disability (LTD)" at bounding box center [446, 186] width 661 height 7
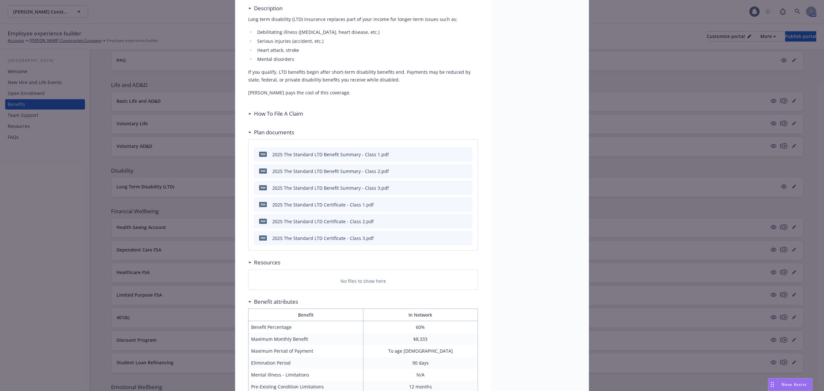
scroll to position [108, 0]
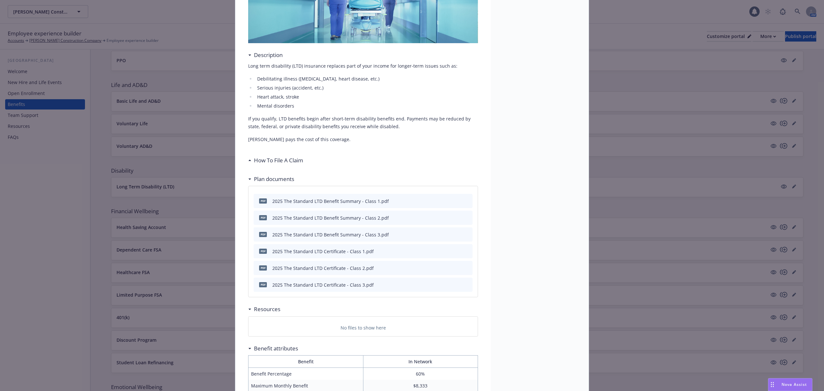
click at [273, 159] on h3 "How To File A Claim" at bounding box center [278, 160] width 49 height 8
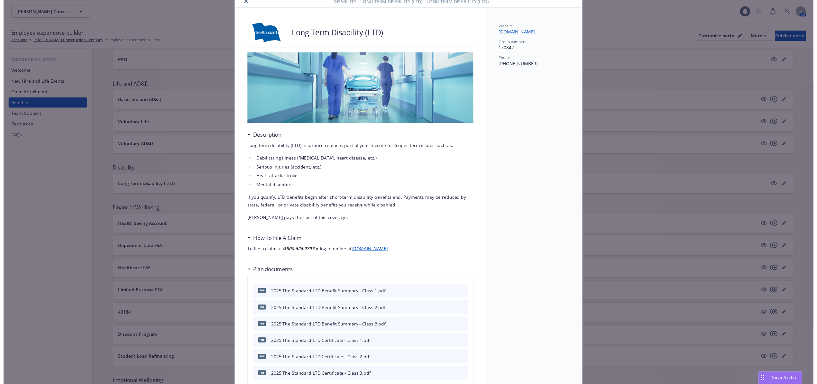
scroll to position [0, 0]
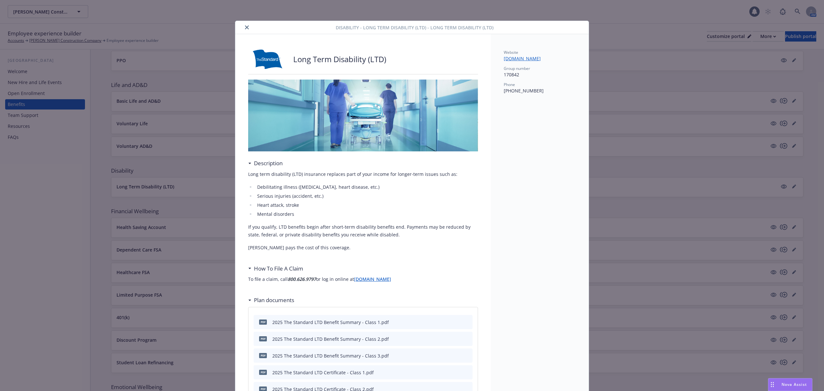
click at [244, 23] on div "Disability - Long Term Disability (LTD) - Long Term Disability (LTD)" at bounding box center [411, 27] width 353 height 13
click at [245, 25] on icon "close" at bounding box center [247, 27] width 4 height 4
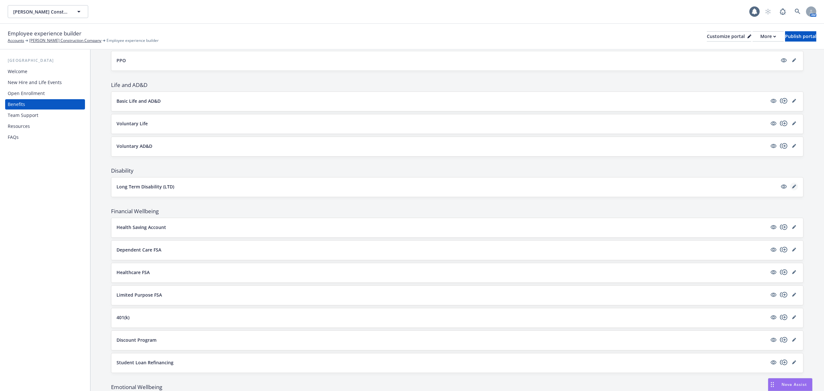
click at [790, 187] on link "editPencil" at bounding box center [794, 186] width 8 height 8
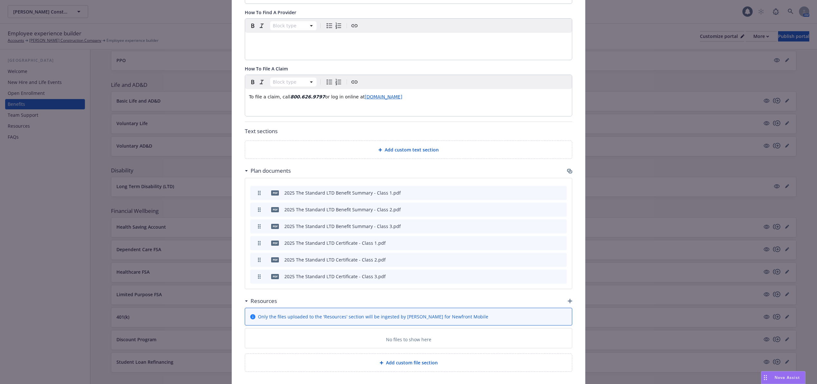
scroll to position [284, 0]
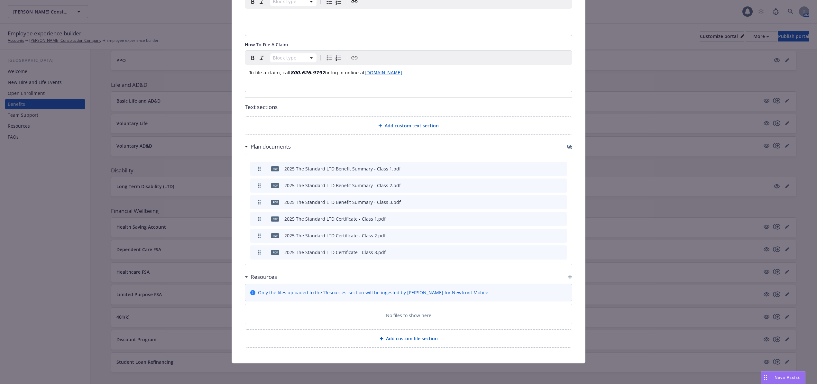
click at [564, 274] on div "Resources" at bounding box center [409, 277] width 328 height 14
click at [568, 276] on icon "button" at bounding box center [570, 277] width 5 height 5
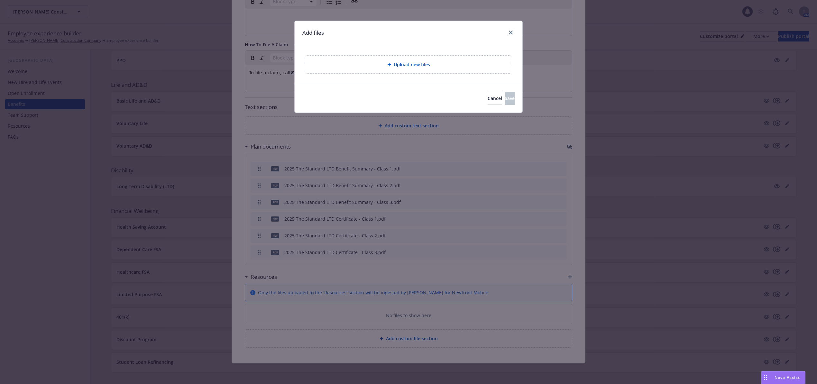
scroll to position [277, 0]
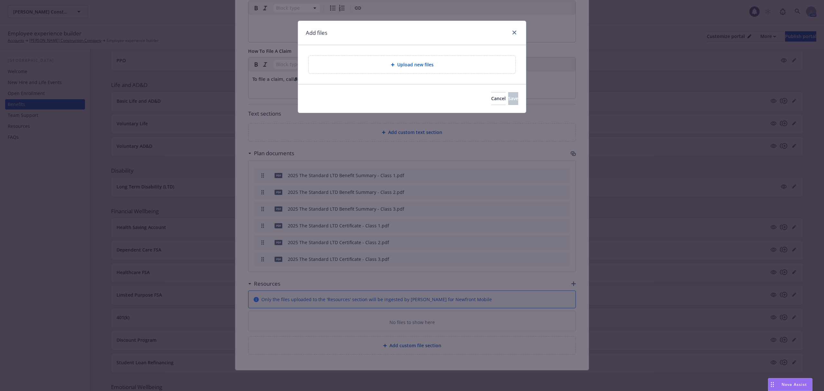
click at [395, 65] on div at bounding box center [394, 65] width 6 height 4
drag, startPoint x: 517, startPoint y: 32, endPoint x: 509, endPoint y: 32, distance: 8.0
click at [517, 32] on link "close" at bounding box center [514, 33] width 8 height 8
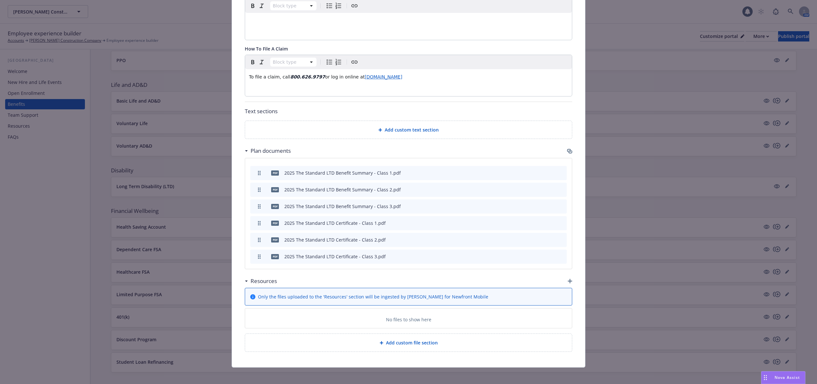
drag, startPoint x: 567, startPoint y: 64, endPoint x: 568, endPoint y: 282, distance: 218.5
click at [568, 282] on icon "button" at bounding box center [570, 281] width 5 height 5
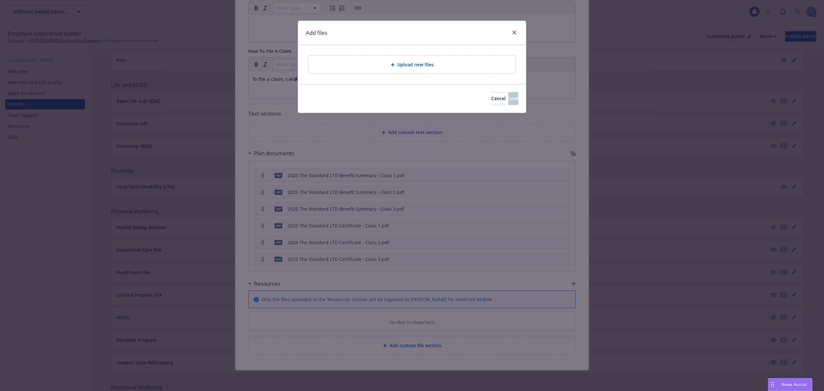
click at [422, 68] on div "Upload new files" at bounding box center [412, 64] width 196 height 7
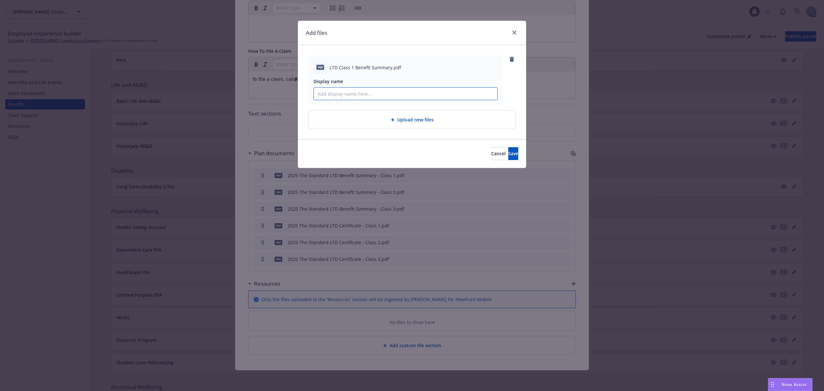
click at [352, 93] on input "Display name" at bounding box center [405, 94] width 183 height 12
paste input "2025 The Standard Long Term Disability (LTD) Benefit Summary - Class 1"
type input "2025 The Standard Long Term Disability (LTD) Benefit Summary - Class 1"
click at [508, 156] on span "Save" at bounding box center [513, 153] width 10 height 6
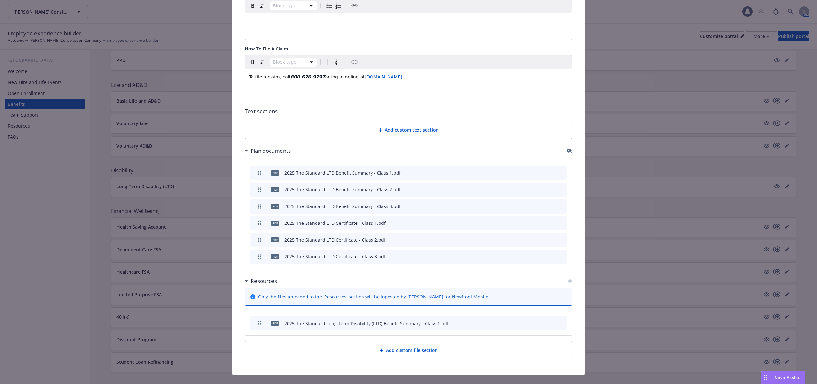
click at [568, 281] on icon "button" at bounding box center [570, 281] width 5 height 5
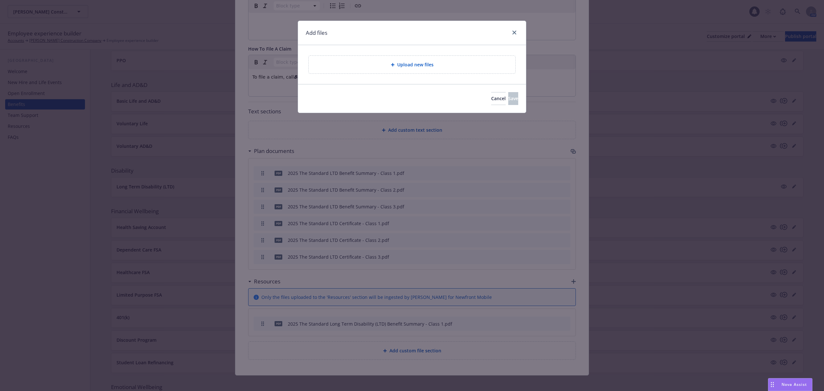
click at [409, 65] on span "Upload new files" at bounding box center [415, 64] width 36 height 7
click at [514, 32] on icon "close" at bounding box center [514, 33] width 4 height 4
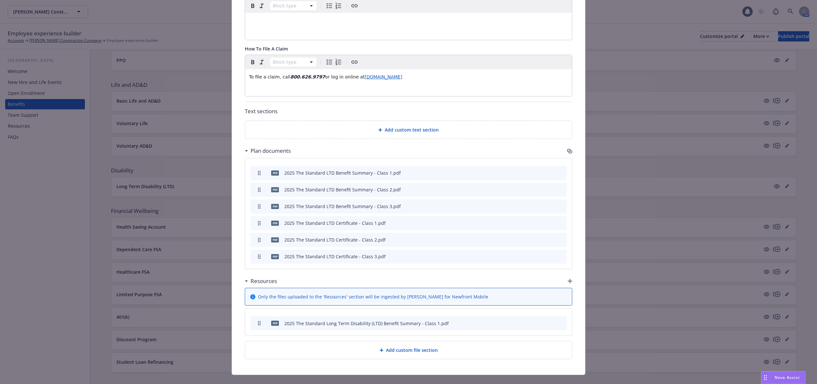
click at [564, 282] on div "Resources" at bounding box center [409, 281] width 328 height 14
click at [568, 283] on icon "button" at bounding box center [570, 281] width 5 height 5
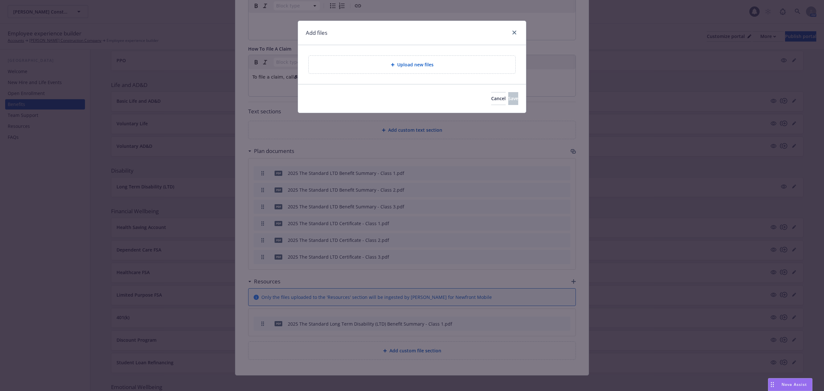
click at [412, 62] on span "Upload new files" at bounding box center [415, 64] width 36 height 7
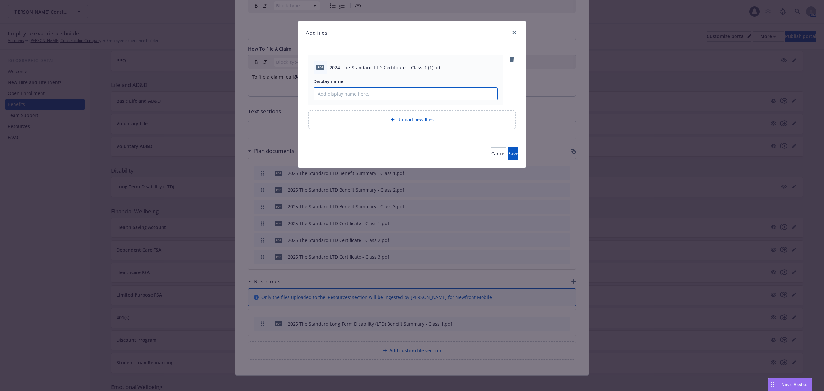
click at [417, 93] on input "Display name" at bounding box center [405, 94] width 183 height 12
paste input "2025 The Standard Long Term Disability (LTD) Certificate - Class 1"
type input "2025 The Standard Long Term Disability (LTD) Certificate - Class 1"
click at [512, 153] on button "Save" at bounding box center [513, 153] width 10 height 13
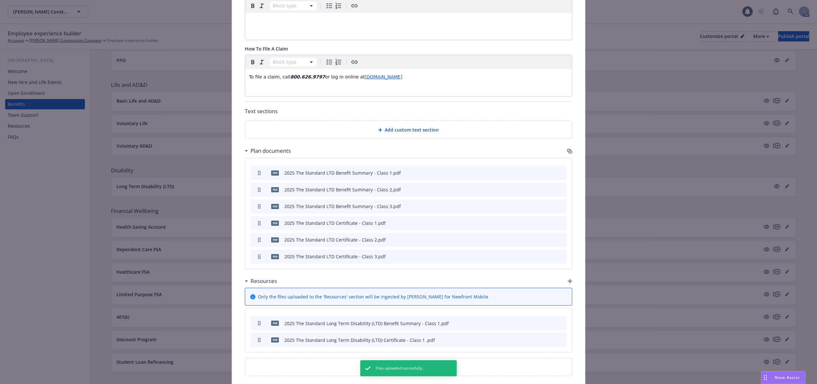
click at [528, 342] on icon "button" at bounding box center [530, 340] width 4 height 4
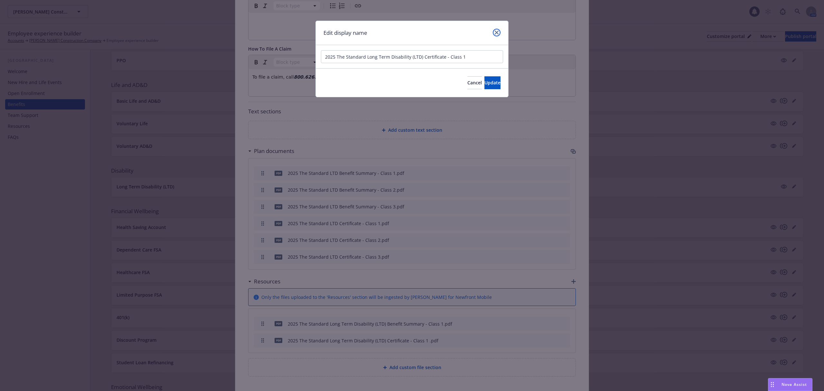
click at [497, 35] on link "close" at bounding box center [497, 33] width 8 height 8
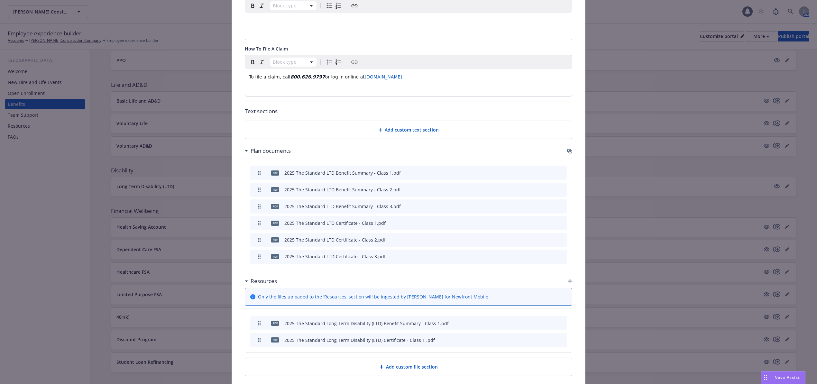
drag, startPoint x: 429, startPoint y: 376, endPoint x: 328, endPoint y: 314, distance: 118.9
click at [317, 313] on div "pdf 2025 The Standard Long Term Disability (LTD) Benefit Summary - Class 1.pdf …" at bounding box center [408, 331] width 327 height 44
click at [524, 343] on div "pdf 2025 The Standard Long Term Disability (LTD) Certificate - Class 1 .pdf" at bounding box center [408, 340] width 317 height 14
click at [524, 341] on div "pdf 2025 The Standard Long Term Disability (LTD) Certificate - Class 1 .pdf" at bounding box center [408, 340] width 317 height 14
click at [529, 344] on button at bounding box center [531, 340] width 4 height 7
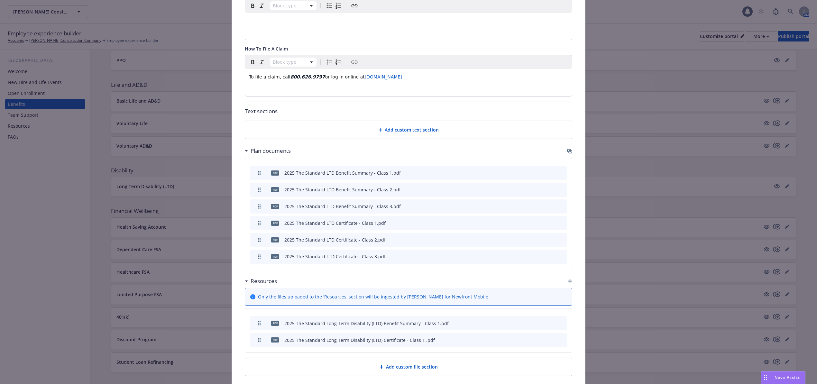
click at [529, 339] on button at bounding box center [531, 340] width 4 height 7
click at [528, 340] on icon "button" at bounding box center [530, 340] width 4 height 4
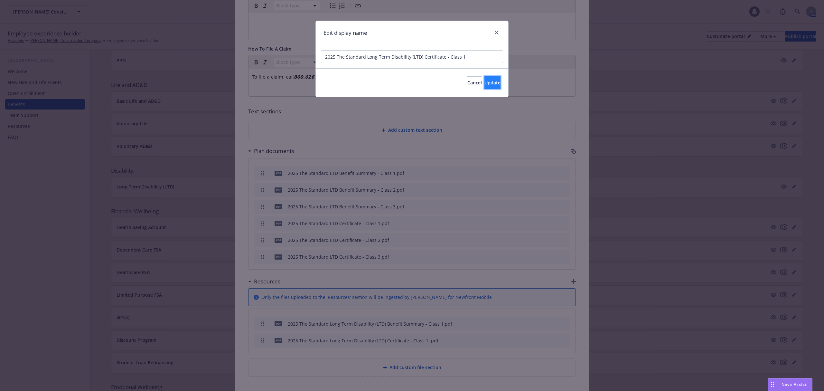
click at [486, 82] on span "Update" at bounding box center [492, 82] width 16 height 6
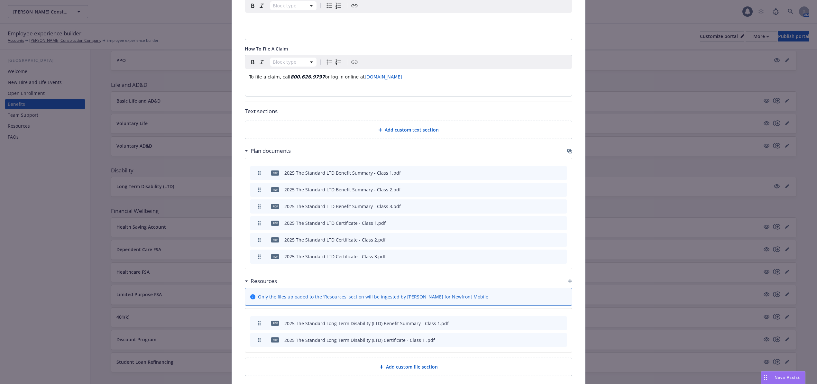
drag, startPoint x: 252, startPoint y: 385, endPoint x: 566, endPoint y: 282, distance: 330.6
click at [568, 282] on icon "button" at bounding box center [570, 281] width 5 height 5
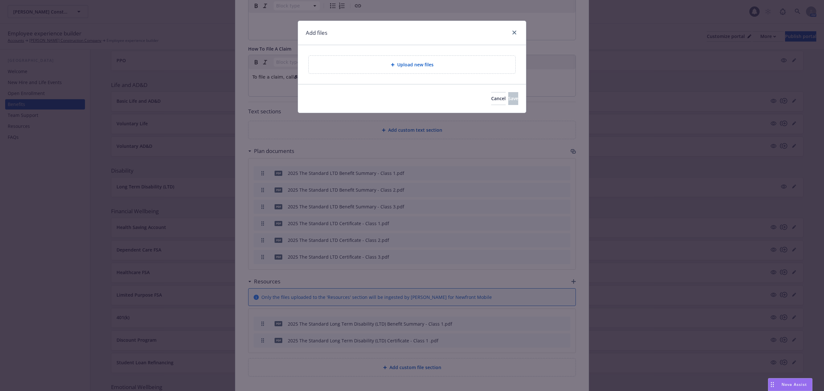
click at [425, 67] on span "Upload new files" at bounding box center [415, 64] width 36 height 7
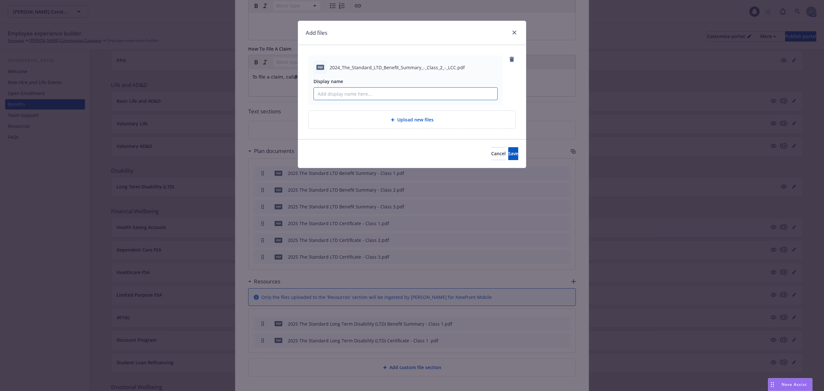
click at [375, 95] on input "Display name" at bounding box center [405, 94] width 183 height 12
paste input "2025 The Standard Long Term Disability (LTD) Benefit Summary - Class 2"
type input "2025 The Standard Long Term Disability (LTD) Benefit Summary - Class 2"
click at [508, 155] on span "Save" at bounding box center [513, 153] width 10 height 6
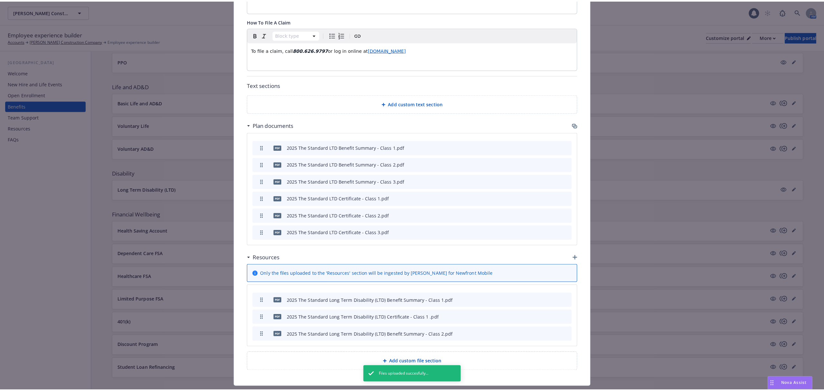
scroll to position [320, 0]
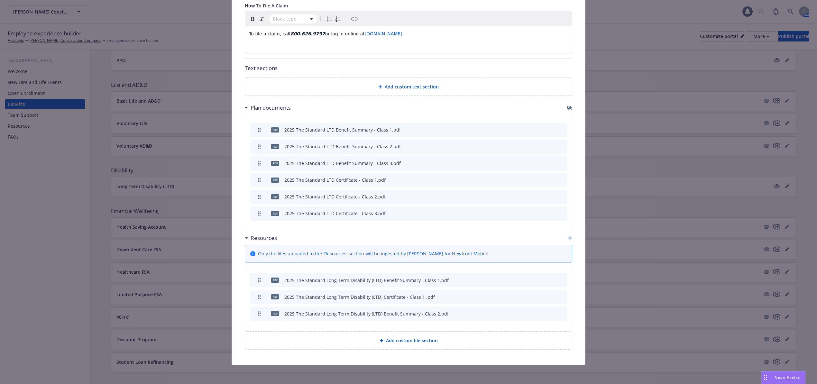
click at [568, 234] on div "Resources" at bounding box center [409, 238] width 328 height 14
click at [568, 238] on icon "button" at bounding box center [570, 238] width 5 height 5
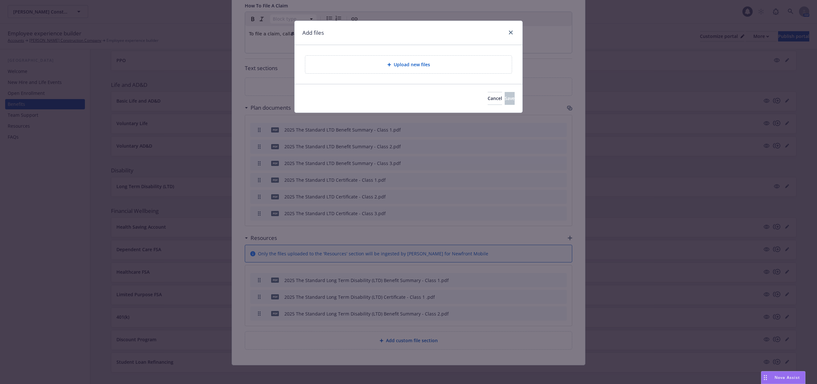
scroll to position [318, 0]
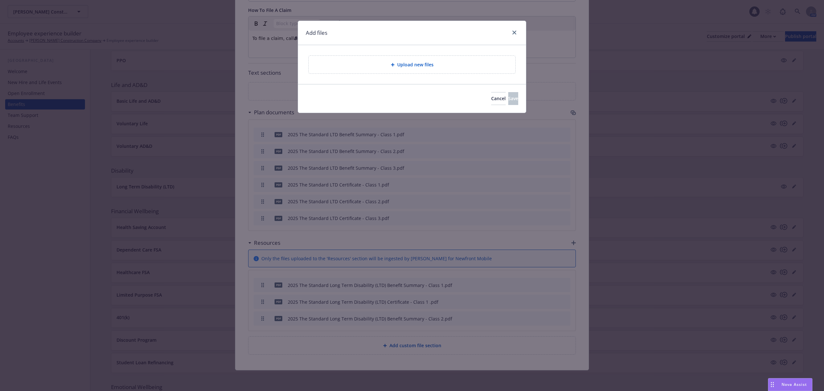
click at [392, 63] on icon at bounding box center [393, 65] width 4 height 4
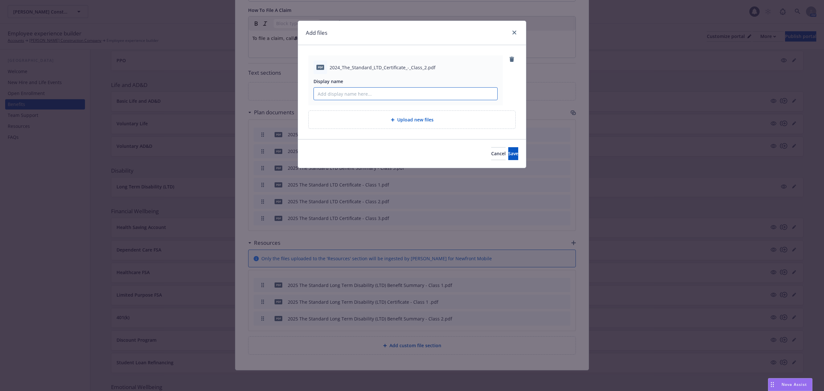
click at [358, 96] on input "Display name" at bounding box center [405, 94] width 183 height 12
paste input "2025 The Standard Long Term Disability (LTD) Certificate- Class 2"
type input "2025 The Standard Long Term Disability (LTD) Certificate- Class 2"
click at [508, 151] on button "Save" at bounding box center [513, 153] width 10 height 13
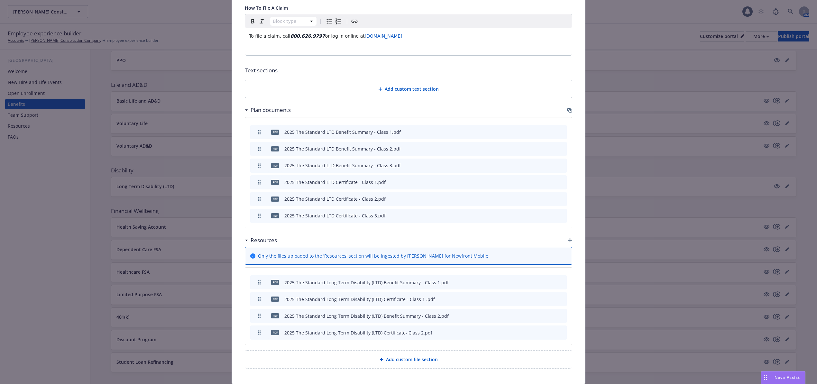
click at [569, 242] on div "Fields that are left empty won't be displayed to the client Custom carrier cont…" at bounding box center [408, 52] width 353 height 663
click at [568, 242] on icon "button" at bounding box center [570, 240] width 5 height 5
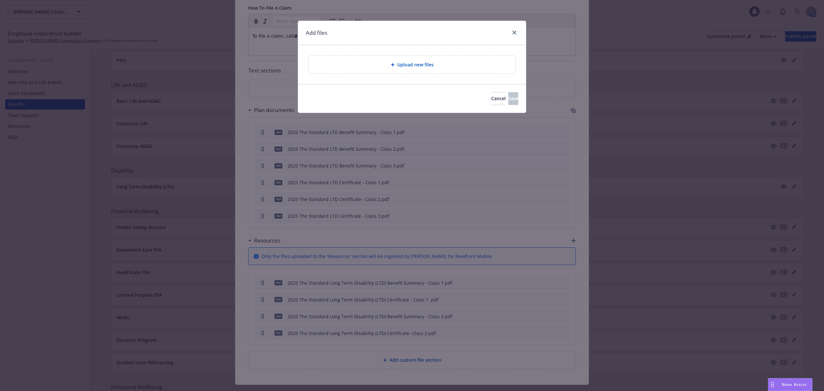
click at [402, 61] on div "Upload new files" at bounding box center [412, 64] width 196 height 7
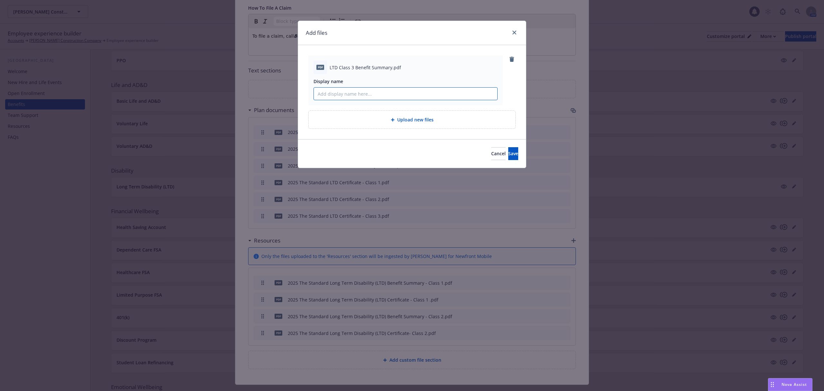
click at [384, 96] on input "Display name" at bounding box center [405, 94] width 183 height 12
paste input "2025 The Standard Long Term Disability (LTD) Benefit Summary - Class 3"
type input "2025 The Standard Long Term Disability (LTD) Benefit Summary - Class 3"
click at [508, 156] on span "Save" at bounding box center [513, 153] width 10 height 6
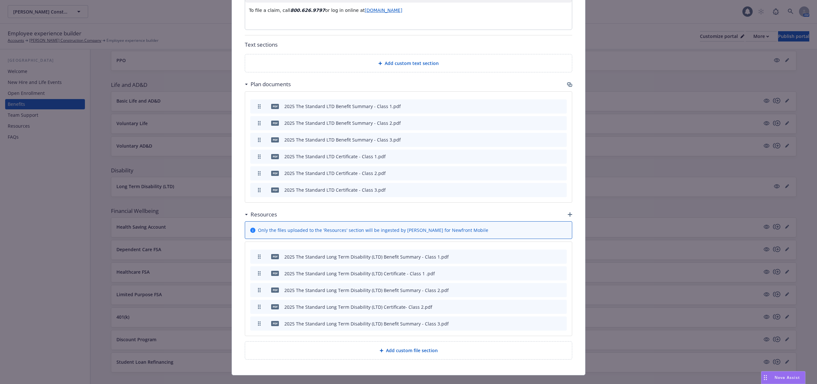
scroll to position [358, 0]
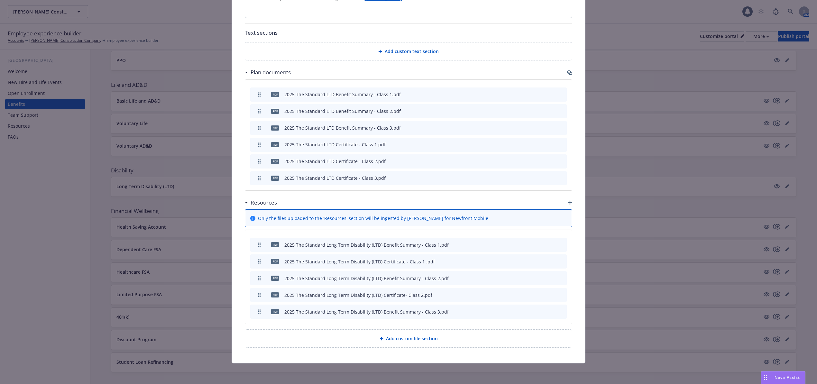
click at [566, 207] on div "Resources" at bounding box center [409, 203] width 328 height 14
click at [568, 201] on icon "button" at bounding box center [570, 202] width 5 height 5
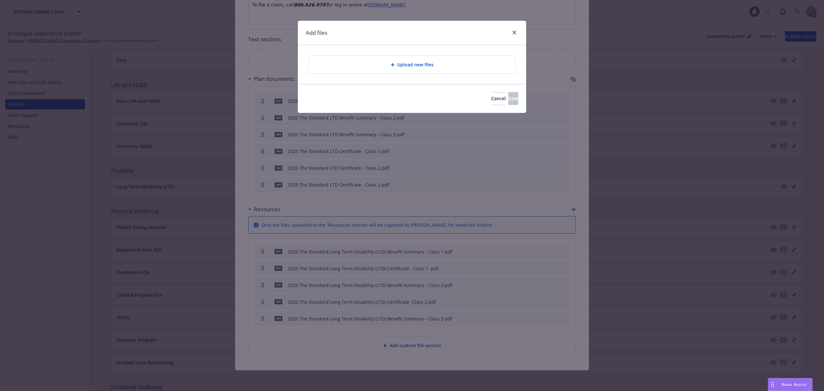
click at [408, 66] on span "Upload new files" at bounding box center [415, 64] width 36 height 7
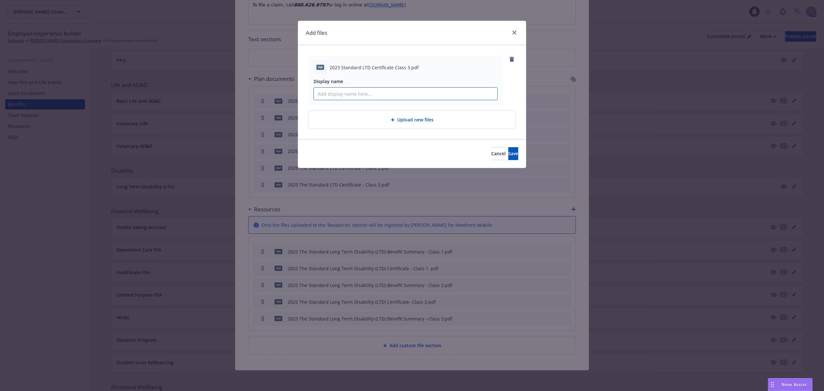
click at [368, 93] on input "Display name" at bounding box center [405, 94] width 183 height 12
paste input "2025 The Standard Long Term Disability (LTD) Certificate -Class 3"
type input "2025 The Standard Long Term Disability (LTD) Certificate -Class 3"
click at [508, 155] on button "Save" at bounding box center [513, 153] width 10 height 13
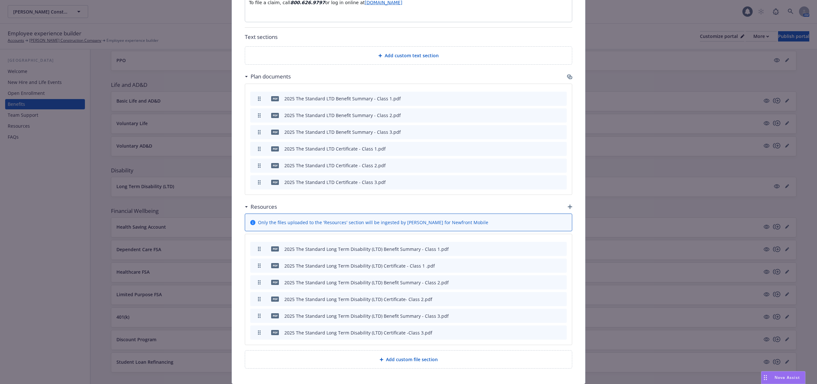
drag, startPoint x: 568, startPoint y: 205, endPoint x: 565, endPoint y: 213, distance: 8.4
click at [568, 205] on div "Resources" at bounding box center [409, 207] width 328 height 14
click at [564, 208] on div "Resources" at bounding box center [409, 207] width 328 height 14
click at [568, 209] on icon "button" at bounding box center [570, 207] width 5 height 5
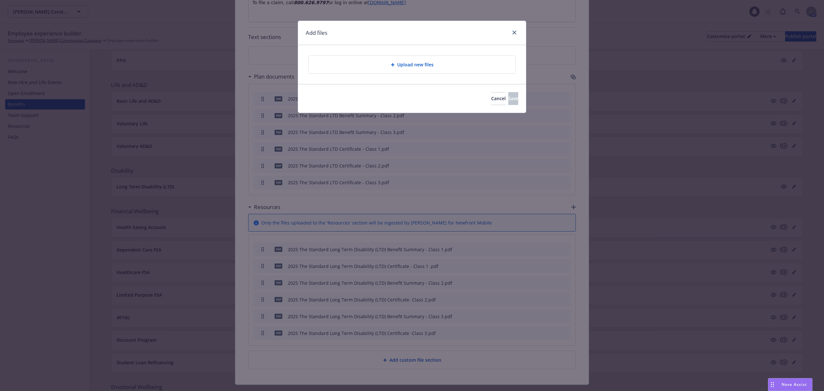
click at [420, 62] on span "Upload new files" at bounding box center [415, 64] width 36 height 7
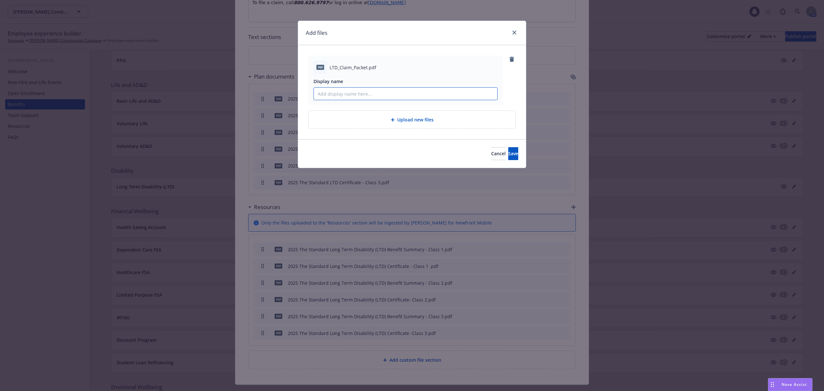
click at [377, 96] on input "Display name" at bounding box center [405, 94] width 183 height 12
paste input "LTD Claim Form"
type input "LTD Claim Form"
click at [508, 155] on span "Save" at bounding box center [513, 153] width 10 height 6
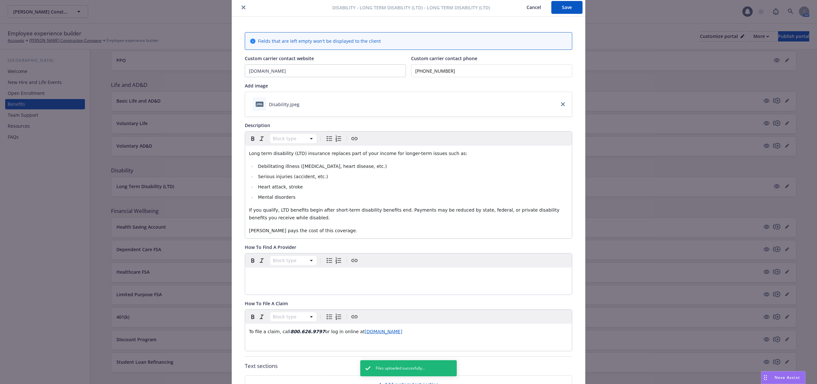
scroll to position [0, 0]
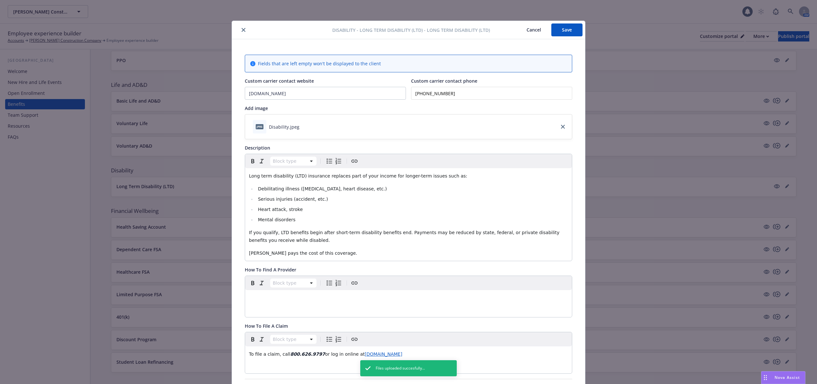
click at [573, 35] on button "Save" at bounding box center [566, 29] width 31 height 13
click at [243, 31] on button "close" at bounding box center [244, 30] width 8 height 8
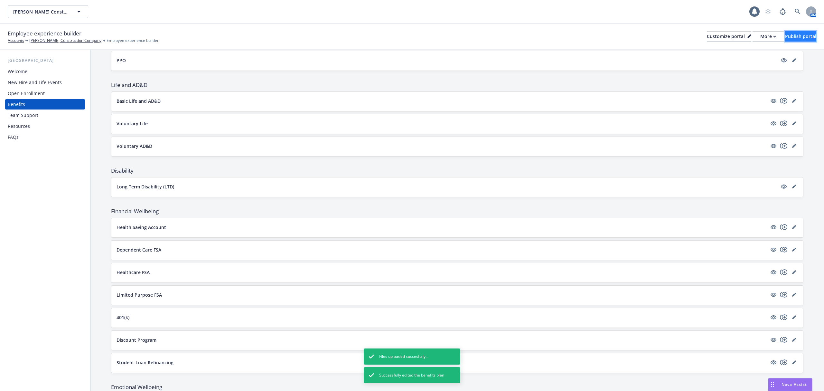
click at [801, 37] on div "Publish portal" at bounding box center [800, 37] width 31 height 10
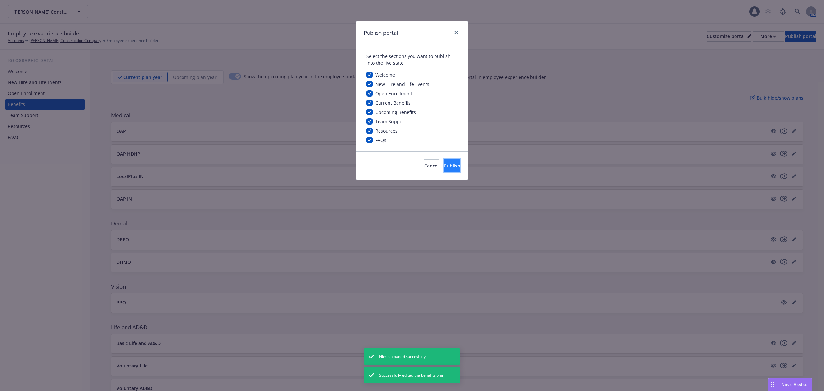
click at [447, 161] on button "Publish" at bounding box center [452, 165] width 16 height 13
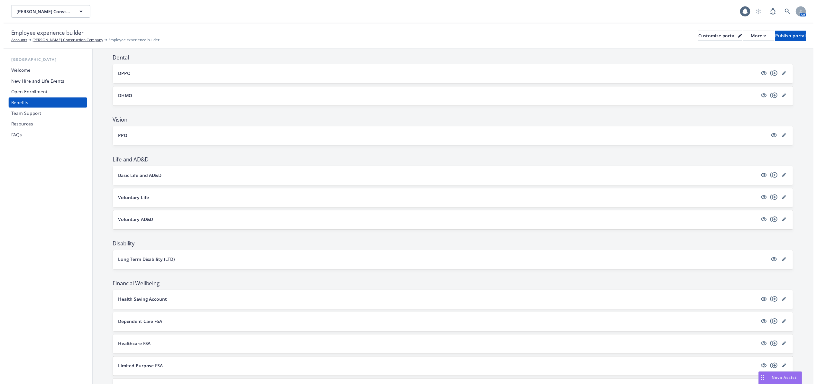
scroll to position [171, 0]
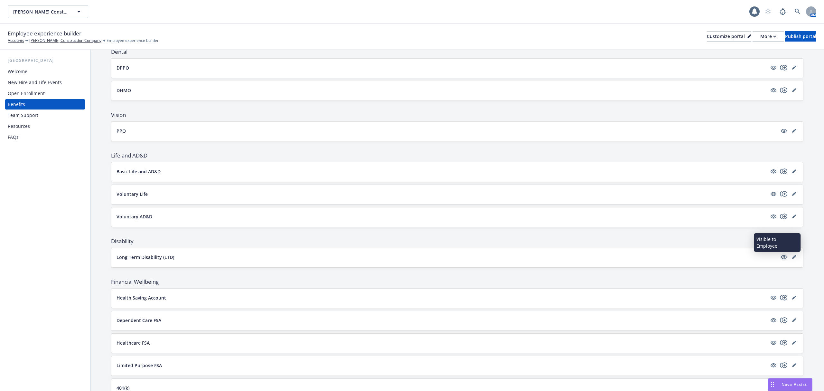
click at [780, 261] on link "visible" at bounding box center [784, 257] width 8 height 8
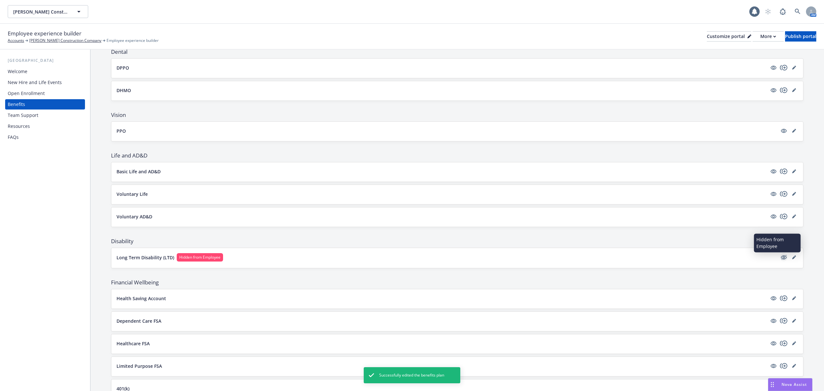
click at [781, 258] on icon "hidden" at bounding box center [783, 256] width 5 height 5
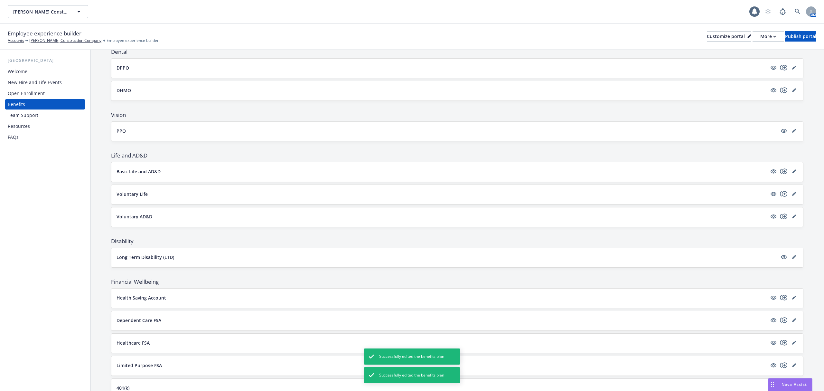
click at [792, 259] on icon "editPencil" at bounding box center [794, 257] width 4 height 4
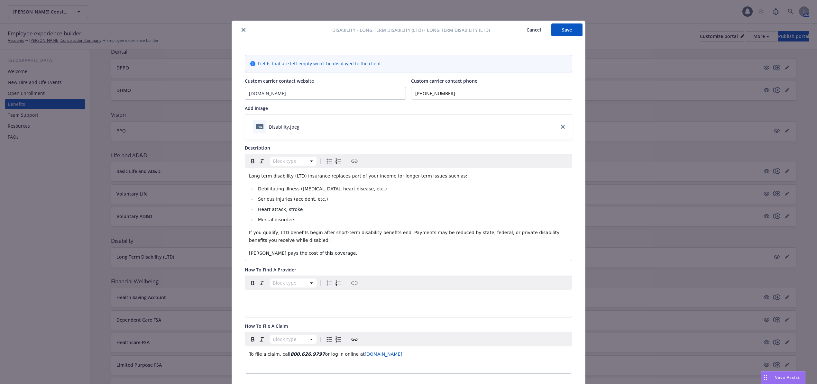
click at [533, 29] on button "Cancel" at bounding box center [533, 29] width 35 height 13
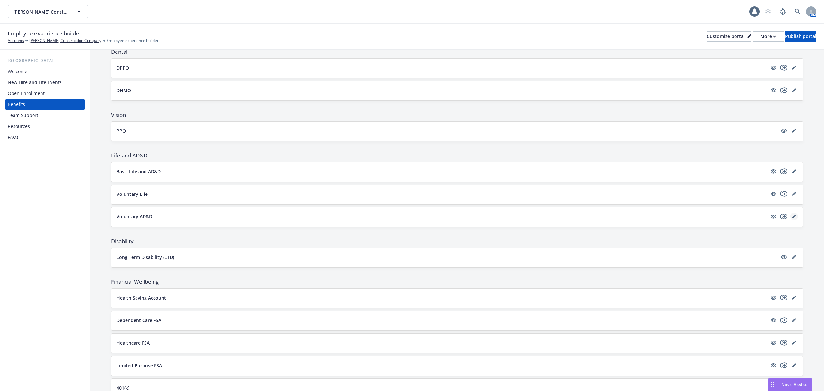
click at [792, 218] on icon "editPencil" at bounding box center [794, 216] width 4 height 4
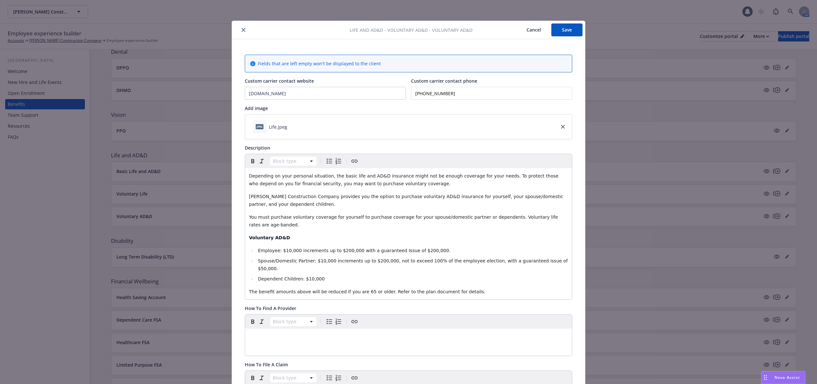
click at [525, 31] on button "Cancel" at bounding box center [533, 29] width 35 height 13
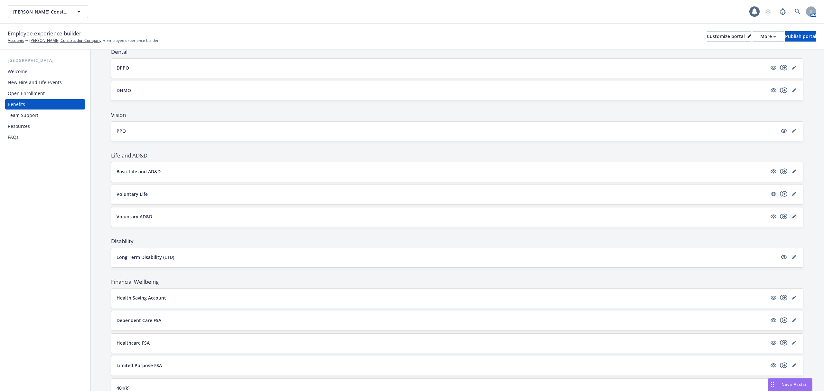
click at [790, 215] on link "editPencil" at bounding box center [794, 216] width 8 height 8
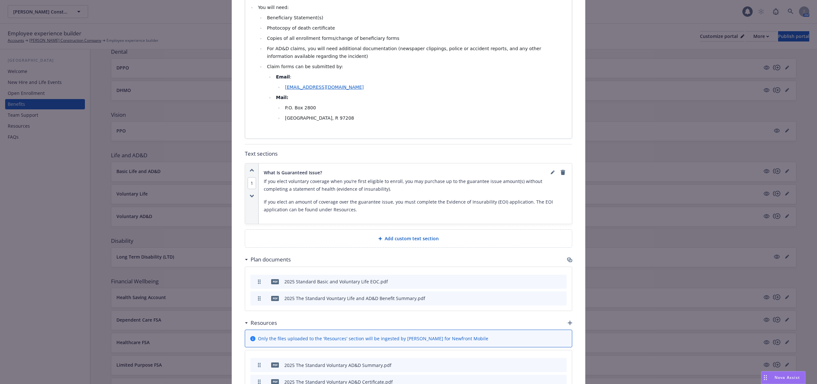
scroll to position [384, 0]
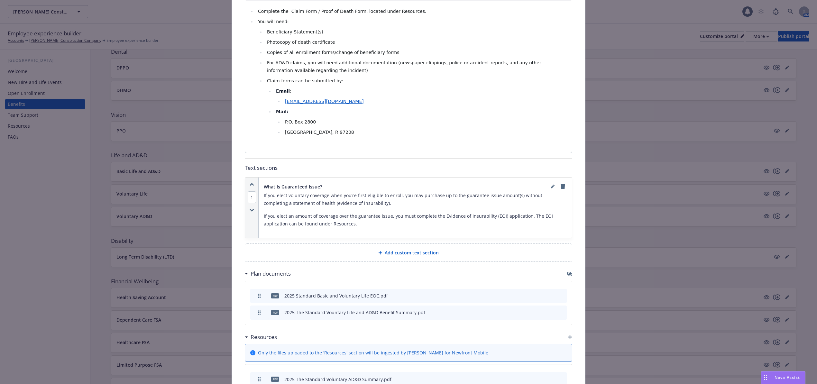
click at [332, 212] on p "If you elect an amount of coverage over the guarantee issue, you must complete …" at bounding box center [415, 219] width 303 height 15
click at [371, 212] on p "If you elect an amount of coverage over the guarantee issue, you must complete …" at bounding box center [415, 219] width 303 height 15
click at [551, 185] on icon "editPencil" at bounding box center [553, 187] width 4 height 4
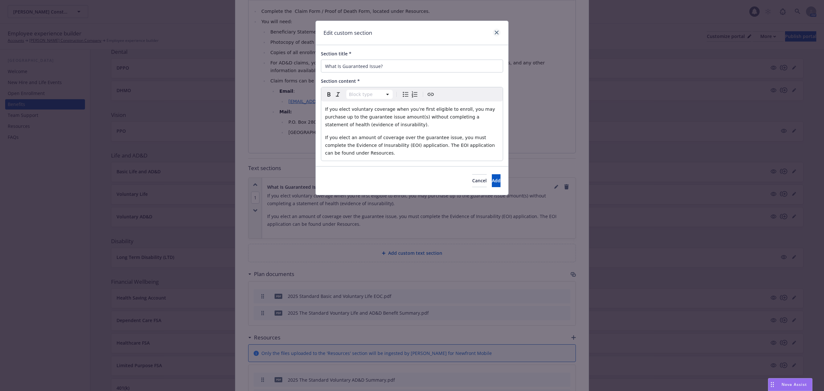
click at [492, 30] on div at bounding box center [495, 33] width 10 height 8
click at [497, 28] on div "Edit custom section" at bounding box center [412, 33] width 192 height 24
click at [495, 32] on icon "close" at bounding box center [496, 33] width 4 height 4
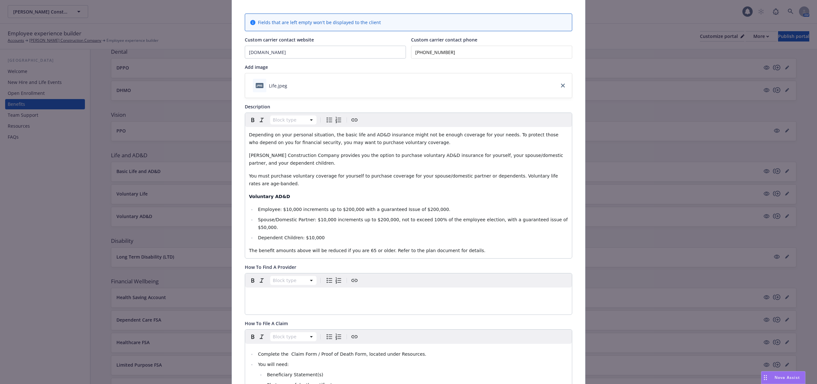
scroll to position [0, 0]
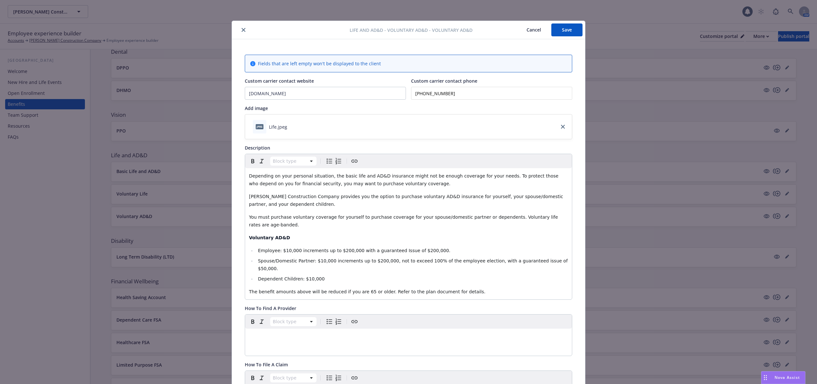
click at [240, 30] on button "close" at bounding box center [244, 30] width 8 height 8
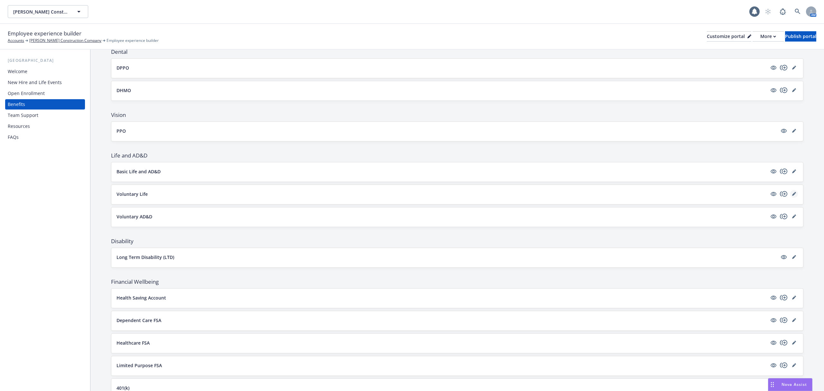
click at [792, 194] on icon "editPencil" at bounding box center [794, 194] width 4 height 4
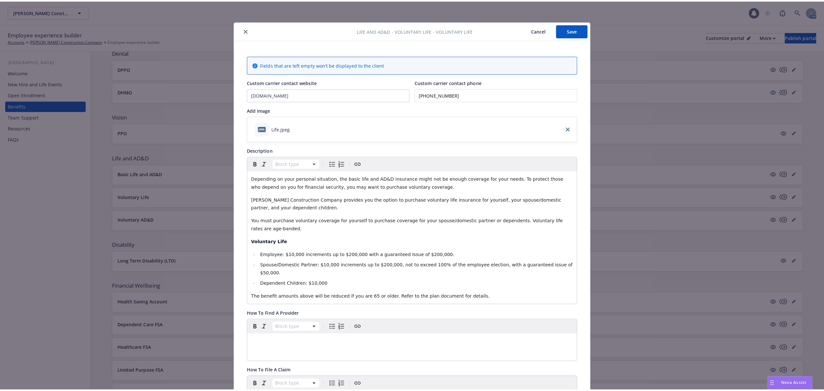
scroll to position [19, 0]
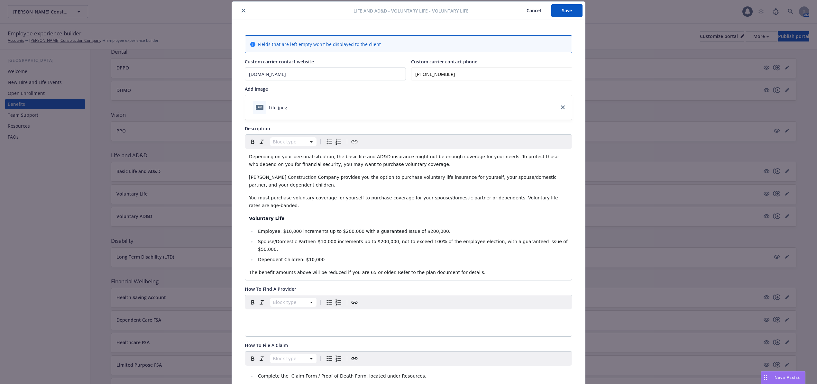
click at [241, 13] on button "close" at bounding box center [244, 11] width 8 height 8
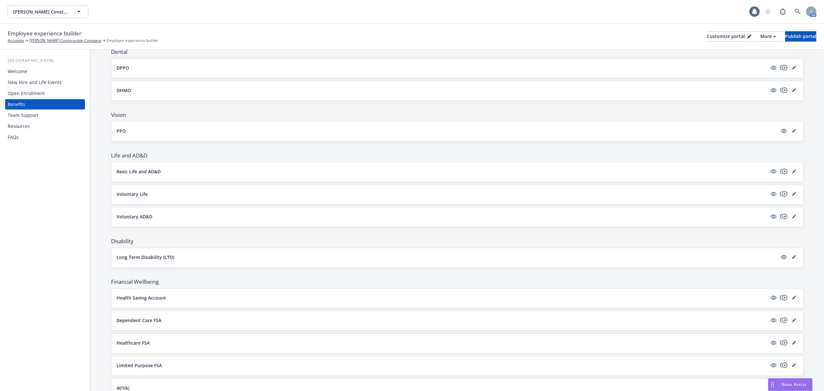
click at [136, 215] on p "Voluntary AD&D" at bounding box center [134, 216] width 36 height 7
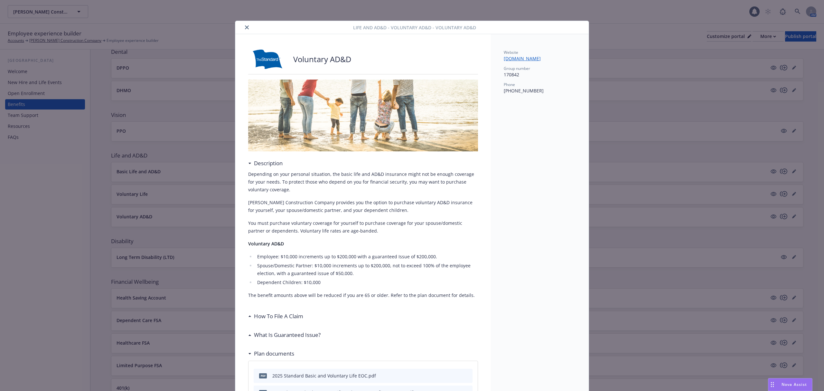
click at [245, 27] on icon "close" at bounding box center [247, 27] width 4 height 4
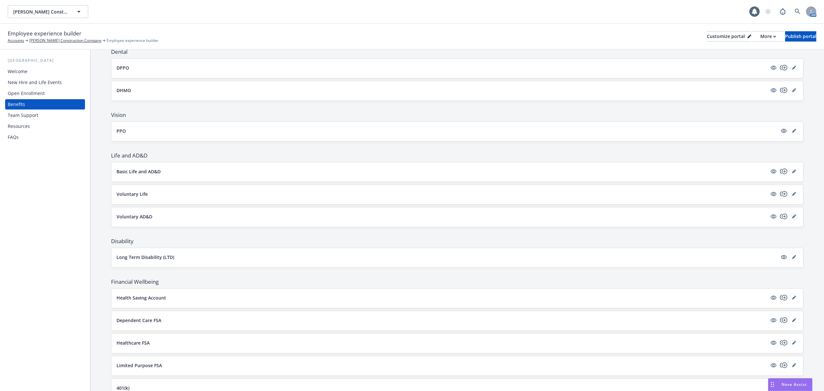
click at [790, 215] on link "editPencil" at bounding box center [794, 216] width 8 height 8
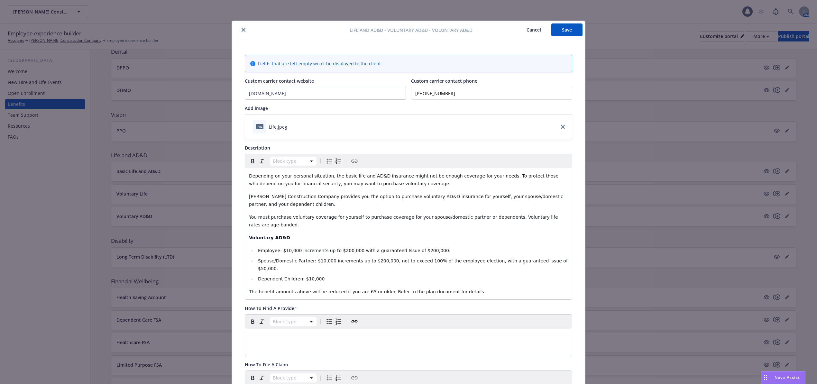
click at [243, 29] on button "close" at bounding box center [244, 30] width 8 height 8
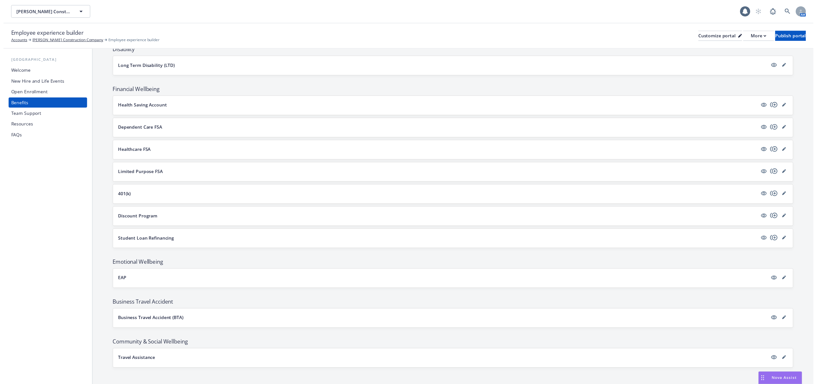
scroll to position [371, 0]
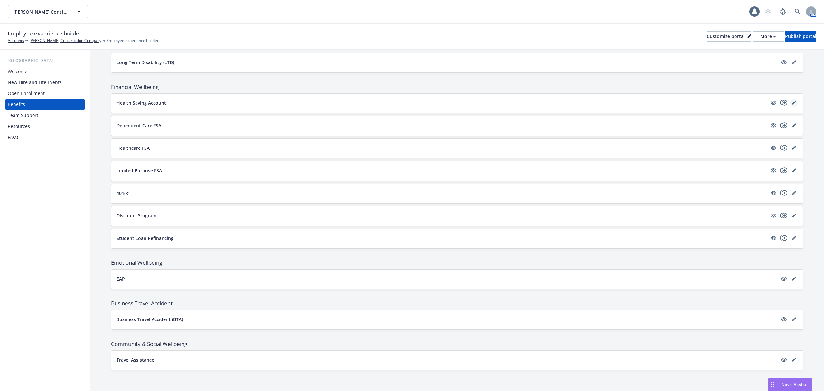
click at [790, 103] on link "editPencil" at bounding box center [794, 103] width 8 height 8
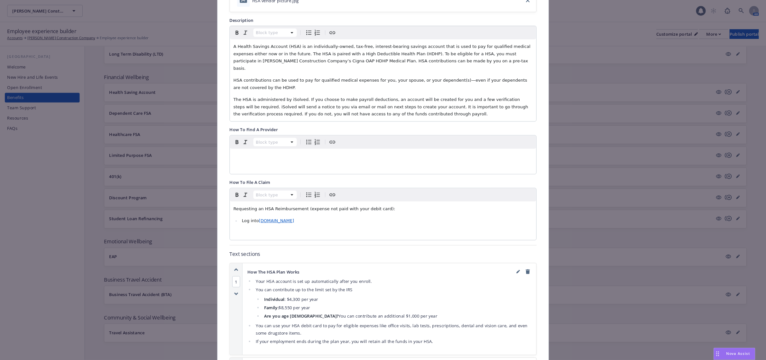
scroll to position [171, 0]
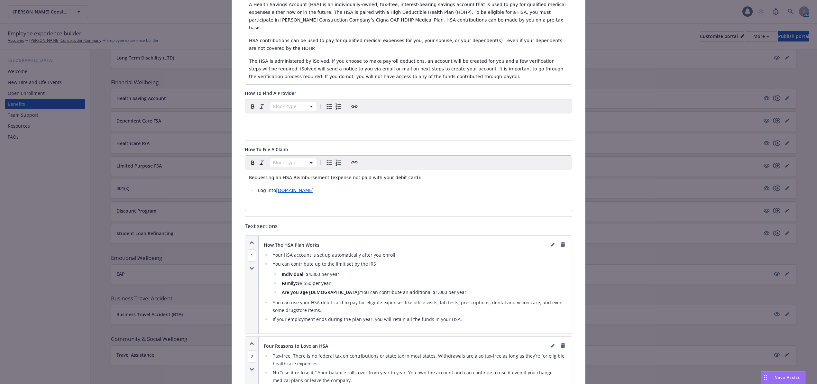
click at [533, 174] on p "Requesting an HSA Reimbursement (expense not paid with your debit card):" at bounding box center [408, 178] width 319 height 8
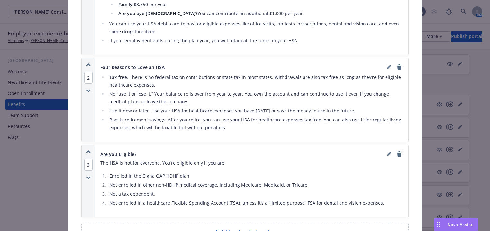
scroll to position [454, 0]
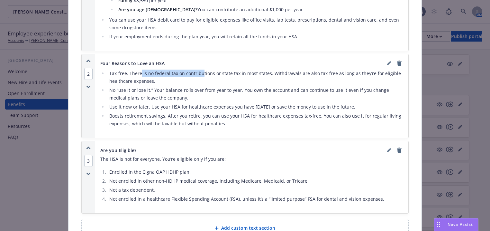
drag, startPoint x: 138, startPoint y: 64, endPoint x: 198, endPoint y: 63, distance: 60.2
click at [198, 69] on li "Tax-free. There is no federal tax on contributions or state tax in most states.…" at bounding box center [255, 76] width 296 height 15
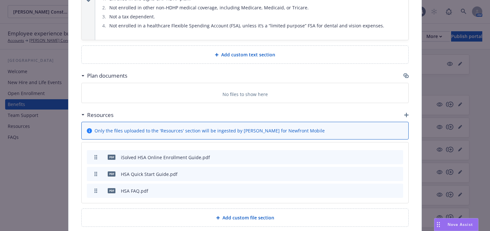
scroll to position [634, 0]
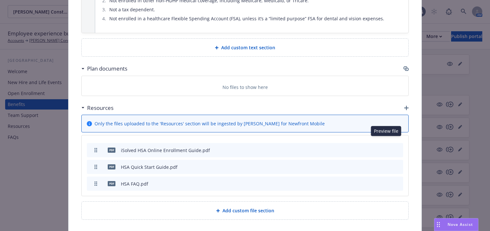
click at [386, 147] on icon "preview file" at bounding box center [387, 149] width 6 height 5
drag, startPoint x: 488, startPoint y: 24, endPoint x: 245, endPoint y: 198, distance: 299.5
click at [245, 207] on span "Add custom file section" at bounding box center [249, 210] width 52 height 7
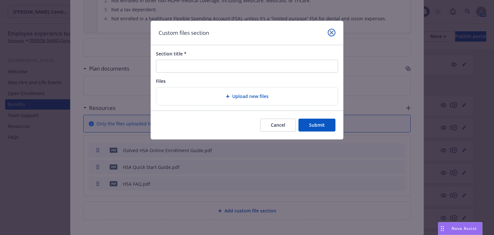
click at [332, 34] on icon "close" at bounding box center [332, 33] width 4 height 4
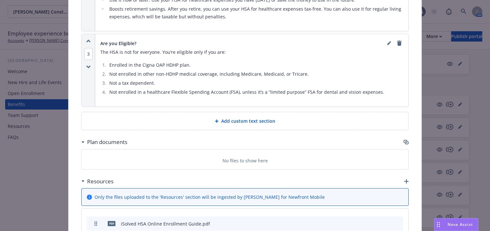
scroll to position [557, 0]
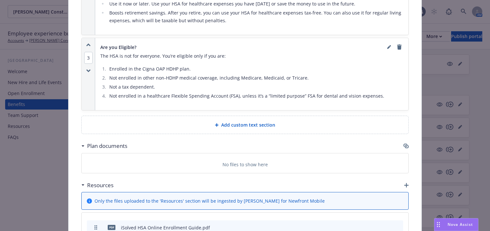
click at [250, 121] on span "Add custom text section" at bounding box center [248, 124] width 54 height 7
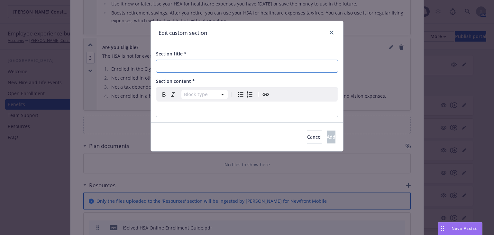
click at [172, 67] on input "Section title *" at bounding box center [247, 66] width 182 height 13
type input "I"
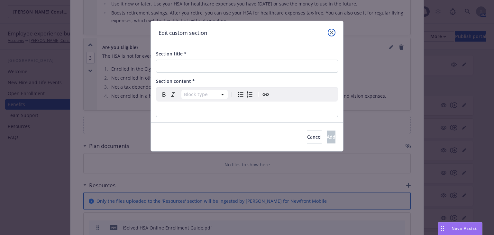
click at [331, 31] on icon "close" at bounding box center [332, 33] width 4 height 4
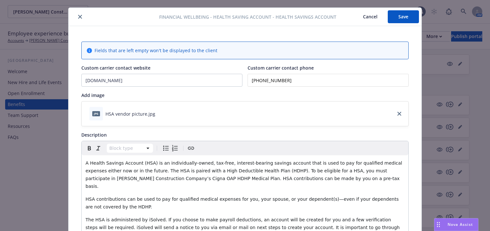
scroll to position [6, 0]
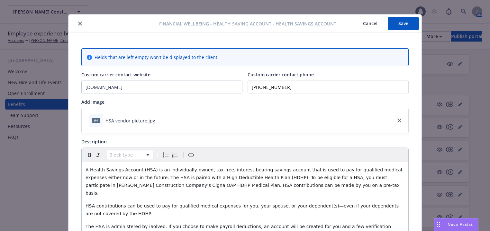
click at [398, 23] on button "Save" at bounding box center [403, 23] width 31 height 13
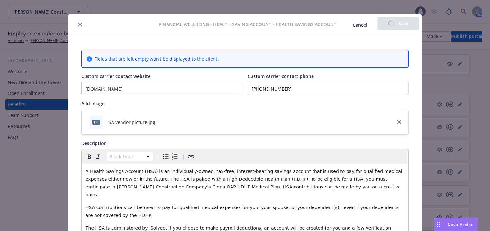
click at [79, 25] on icon "close" at bounding box center [80, 25] width 4 height 4
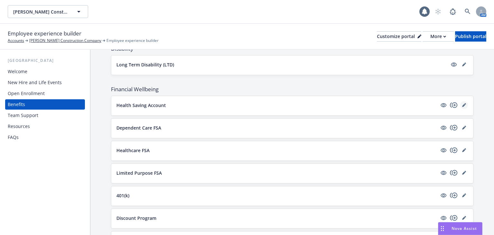
click at [460, 105] on link "editPencil" at bounding box center [464, 105] width 8 height 8
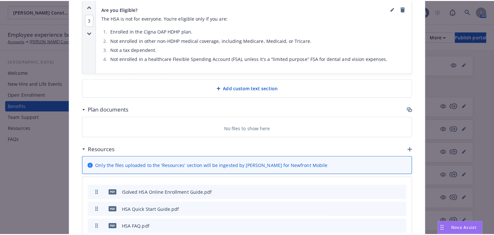
scroll to position [592, 0]
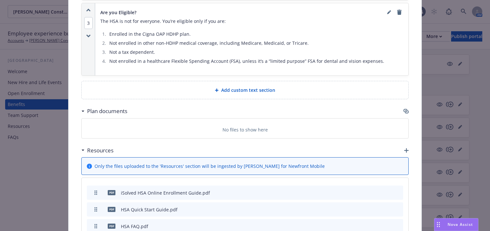
click at [229, 87] on span "Add custom text section" at bounding box center [248, 90] width 54 height 7
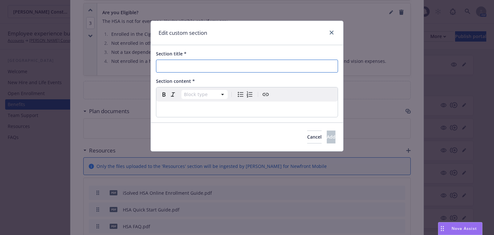
click at [184, 68] on input "Section title *" at bounding box center [247, 66] width 182 height 13
paste input "iSolved Resource Links"
type input "iSolved Resource Links"
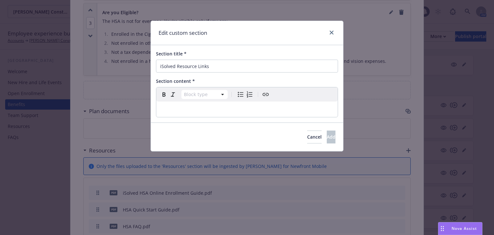
select select "paragraph"
click at [177, 115] on div "editable markdown" at bounding box center [246, 108] width 181 height 15
drag, startPoint x: 452, startPoint y: 113, endPoint x: 453, endPoint y: 109, distance: 3.4
drag, startPoint x: 453, startPoint y: 109, endPoint x: 210, endPoint y: 106, distance: 242.9
click at [208, 106] on p "editable markdown" at bounding box center [247, 109] width 174 height 8
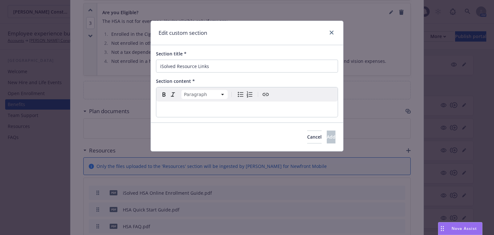
click at [237, 97] on icon "Bulleted list" at bounding box center [241, 94] width 8 height 8
select select
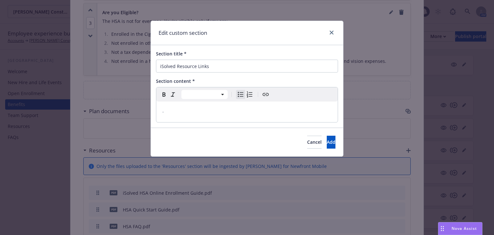
click at [180, 109] on li "editable markdown" at bounding box center [250, 112] width 167 height 8
click at [223, 118] on div "Introduction to HSA" at bounding box center [246, 111] width 181 height 21
drag, startPoint x: 218, startPoint y: 112, endPoint x: 170, endPoint y: 112, distance: 48.9
click at [170, 112] on li "Introduction to HSA" at bounding box center [250, 112] width 167 height 8
click at [265, 95] on icon "Create link" at bounding box center [266, 94] width 8 height 8
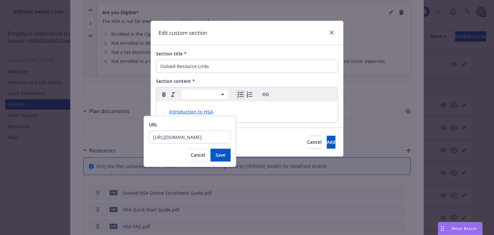
scroll to position [0, 132]
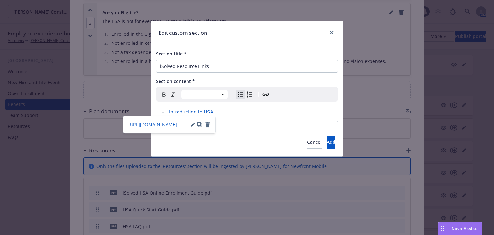
click at [217, 113] on li "Introduction to HSA" at bounding box center [250, 112] width 167 height 8
drag, startPoint x: 218, startPoint y: 109, endPoint x: 169, endPoint y: 111, distance: 49.2
click at [169, 111] on li "Introduction to HSA" at bounding box center [250, 112] width 167 height 8
click at [268, 97] on icon "Create link" at bounding box center [266, 94] width 8 height 8
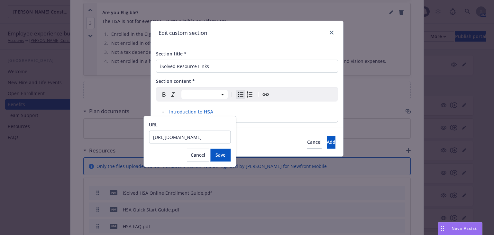
click at [203, 137] on input "[URL][DOMAIN_NAME]" at bounding box center [190, 136] width 82 height 13
click at [203, 137] on input "URL" at bounding box center [190, 136] width 82 height 13
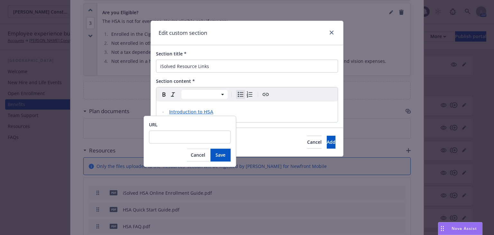
type input "[URL][DOMAIN_NAME]"
click at [217, 157] on span "Save" at bounding box center [221, 155] width 10 height 6
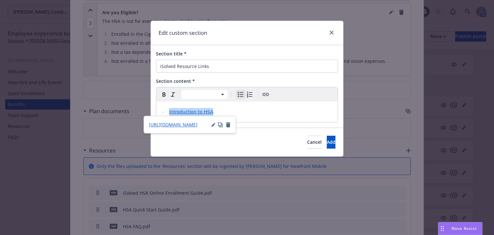
click at [244, 115] on li "Introduction to HSA" at bounding box center [250, 112] width 167 height 8
click at [173, 124] on span "[URL][DOMAIN_NAME]" at bounding box center [152, 124] width 49 height 6
click at [237, 109] on li "Introduction to HSA" at bounding box center [250, 112] width 167 height 8
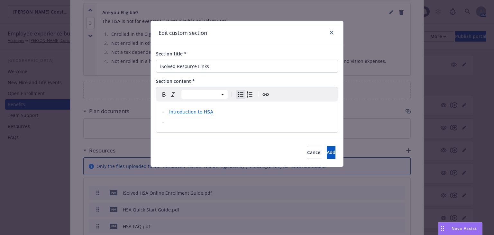
click at [174, 122] on li "editable markdown" at bounding box center [250, 122] width 167 height 8
drag, startPoint x: 223, startPoint y: 122, endPoint x: 170, endPoint y: 121, distance: 53.4
click at [170, 121] on li "Why Should I Get An HSA" at bounding box center [250, 122] width 167 height 8
click at [263, 94] on icon "Create link" at bounding box center [266, 94] width 8 height 8
drag, startPoint x: 232, startPoint y: 123, endPoint x: 169, endPoint y: 125, distance: 63.4
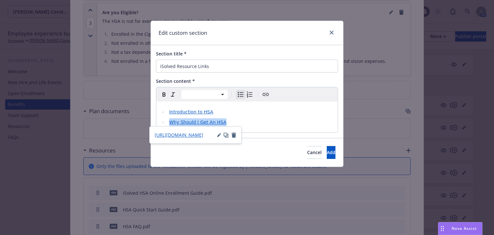
click at [169, 125] on li "Why Should I Get An HSA" at bounding box center [250, 122] width 167 height 8
click at [218, 134] on icon "button" at bounding box center [218, 135] width 3 height 3
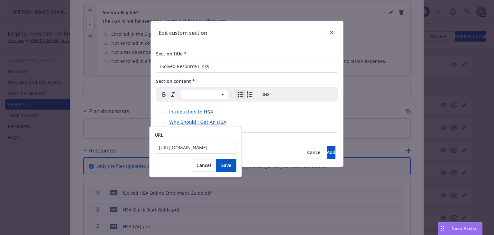
scroll to position [0, 132]
click at [196, 147] on input "[URL][DOMAIN_NAME]" at bounding box center [196, 147] width 82 height 13
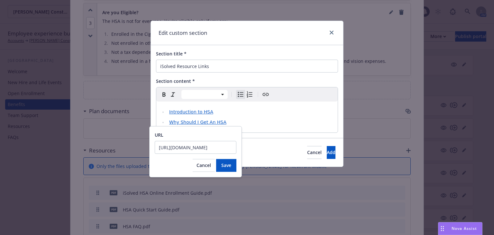
click at [196, 147] on input "[URL][DOMAIN_NAME]" at bounding box center [196, 147] width 82 height 13
type input "[URL][DOMAIN_NAME]"
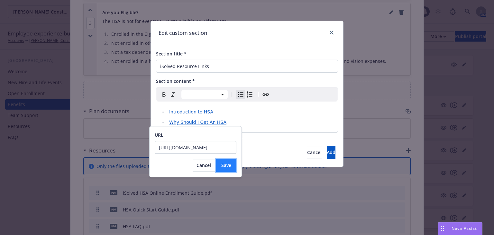
click at [226, 165] on span "Save" at bounding box center [226, 165] width 10 height 6
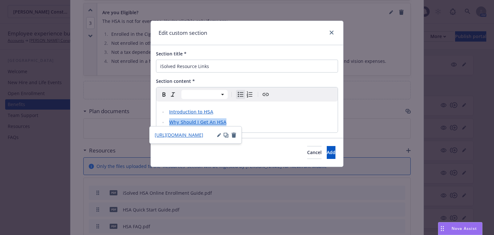
click at [251, 124] on li "Why Should I Get An HSA" at bounding box center [250, 122] width 167 height 8
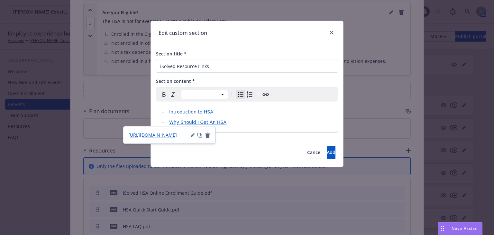
click at [211, 122] on span "Why Should I Get An HSA" at bounding box center [197, 121] width 57 height 5
click at [163, 136] on span "[URL][DOMAIN_NAME]" at bounding box center [152, 135] width 49 height 6
click at [230, 123] on li "Why Should I Get An HSA" at bounding box center [250, 122] width 167 height 8
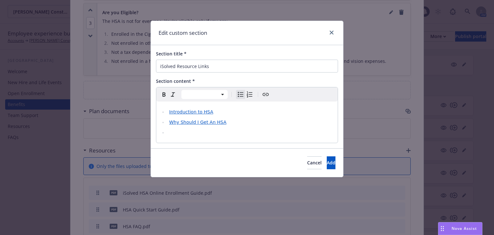
click at [182, 129] on li "editable markdown" at bounding box center [250, 132] width 167 height 8
click at [193, 144] on icon "button" at bounding box center [192, 145] width 3 height 3
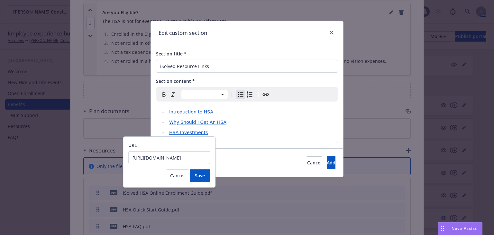
scroll to position [0, 132]
click at [187, 153] on input "[URL][DOMAIN_NAME]" at bounding box center [169, 157] width 82 height 13
click at [186, 159] on input "[URL][DOMAIN_NAME]" at bounding box center [169, 157] width 82 height 13
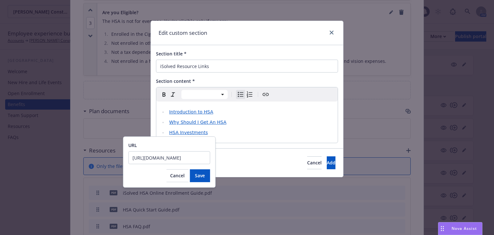
click at [186, 159] on input "[URL][DOMAIN_NAME]" at bounding box center [169, 157] width 82 height 13
click button "Save" at bounding box center [200, 175] width 20 height 13
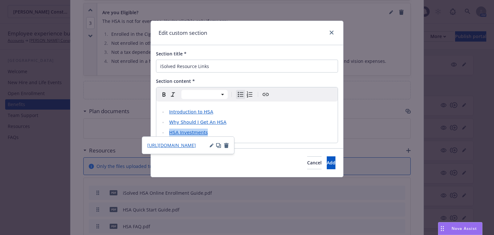
drag, startPoint x: 208, startPoint y: 133, endPoint x: 171, endPoint y: 134, distance: 37.0
click at [171, 134] on li "HSA Investments" at bounding box center [250, 132] width 167 height 8
click at [263, 96] on icon "Create link" at bounding box center [266, 94] width 8 height 8
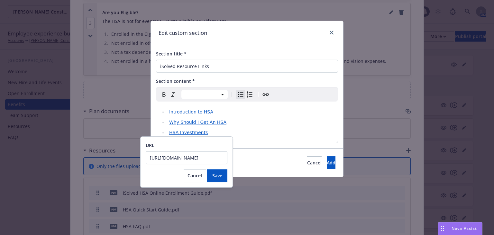
click at [196, 154] on input "[URL][DOMAIN_NAME]" at bounding box center [187, 157] width 82 height 13
click at [195, 155] on input "[URL][DOMAIN_NAME]" at bounding box center [187, 157] width 82 height 13
click button "Save" at bounding box center [217, 175] width 20 height 13
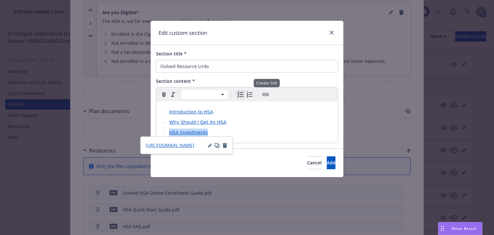
click at [265, 94] on icon "Create link" at bounding box center [266, 94] width 8 height 8
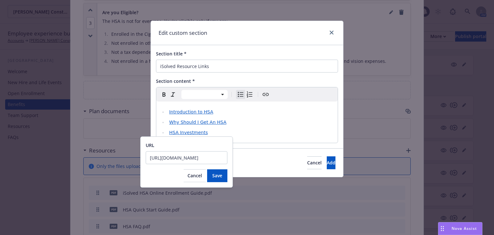
click at [187, 159] on input "[URL][DOMAIN_NAME]" at bounding box center [187, 157] width 82 height 13
click at [218, 174] on span "Save" at bounding box center [217, 175] width 10 height 6
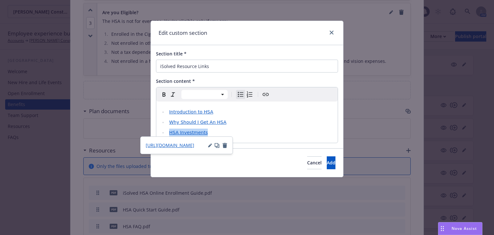
click at [253, 132] on li "HSA Investments" at bounding box center [250, 132] width 167 height 8
click at [233, 134] on li "HSA Investments" at bounding box center [250, 132] width 167 height 8
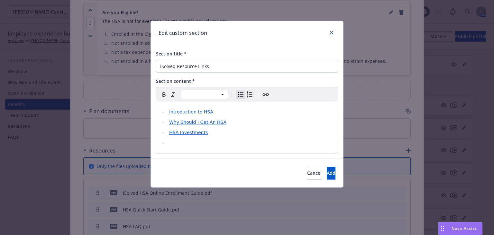
click at [187, 144] on li "editable markdown" at bounding box center [250, 143] width 167 height 8
drag, startPoint x: 246, startPoint y: 144, endPoint x: 167, endPoint y: 145, distance: 79.2
click at [167, 145] on li "Eligible and Ineligible Expenses" at bounding box center [250, 143] width 167 height 8
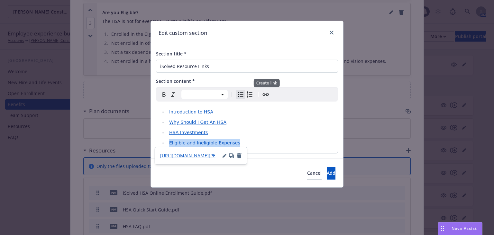
click at [263, 94] on icon "Create link" at bounding box center [266, 94] width 8 height 8
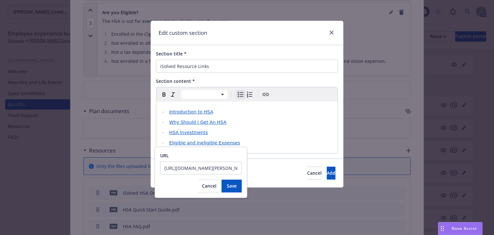
scroll to position [0, 532]
click at [199, 168] on input "[URL][DOMAIN_NAME][PERSON_NAME].." at bounding box center [201, 167] width 82 height 13
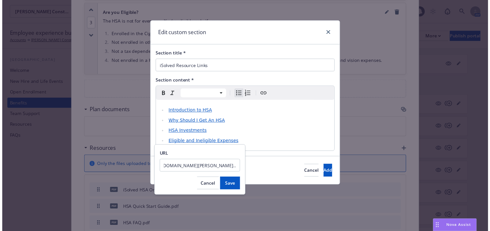
scroll to position [0, 0]
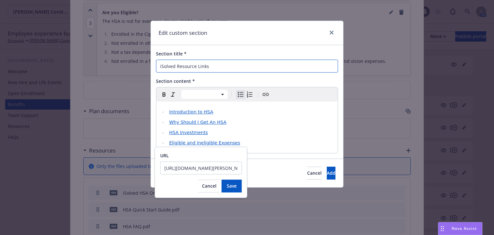
click at [188, 68] on input "iSolved Resource Links" at bounding box center [247, 66] width 182 height 13
click at [189, 66] on input "iSolved Resource Links" at bounding box center [247, 66] width 182 height 13
click at [196, 63] on input "iSolved Resource Links" at bounding box center [247, 66] width 182 height 13
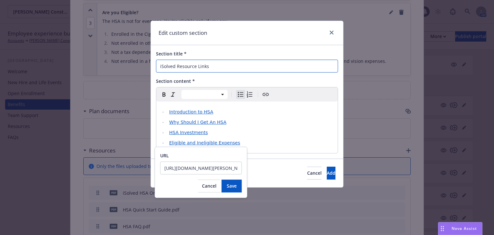
click at [196, 63] on input "iSolved Resource Links" at bounding box center [247, 66] width 182 height 13
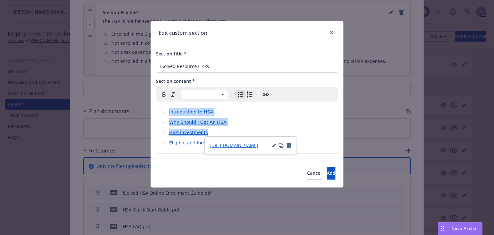
drag, startPoint x: 221, startPoint y: 133, endPoint x: 169, endPoint y: 111, distance: 56.1
click at [169, 111] on ul "Introduction to HSA Why Should I Get An HSA HSA Investments Eligible and Inelig…" at bounding box center [247, 127] width 174 height 39
copy ul "Introduction to HSA Why Should I Get An HSA HSA Investments"
drag, startPoint x: 285, startPoint y: 126, endPoint x: 271, endPoint y: 138, distance: 18.3
click at [285, 126] on ul "Introduction to HSA Why Should I Get An HSA HSA Investments Eligible and Inelig…" at bounding box center [247, 127] width 174 height 39
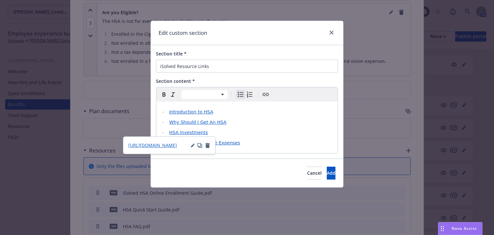
click at [240, 142] on li "Eligible and Ineligible Expenses" at bounding box center [250, 143] width 167 height 8
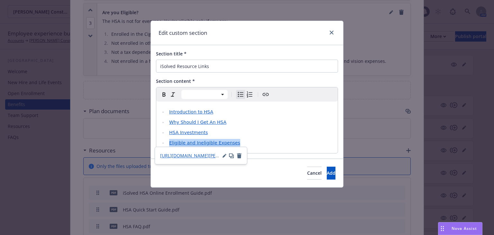
drag, startPoint x: 241, startPoint y: 144, endPoint x: 152, endPoint y: 143, distance: 89.1
click at [152, 143] on div "Section title * iSolved Resource Links Section content * Paragraph Heading 1 He…" at bounding box center [247, 101] width 192 height 113
drag, startPoint x: 166, startPoint y: 142, endPoint x: 175, endPoint y: 143, distance: 9.2
copy span "Eligible and Ineligible Expenses"
drag, startPoint x: 45, startPoint y: 86, endPoint x: 292, endPoint y: 138, distance: 252.2
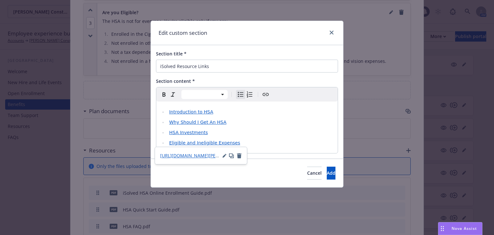
click at [314, 133] on li "HSA Investments" at bounding box center [250, 132] width 167 height 8
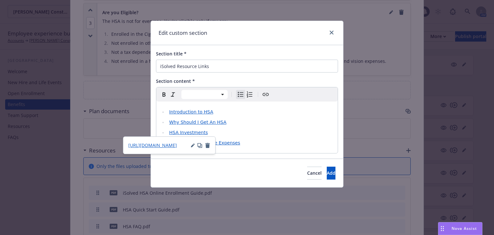
click at [277, 148] on div "Introduction to HSA Why Should I Get An HSA HSA Investments Eligible and Inelig…" at bounding box center [246, 126] width 181 height 51
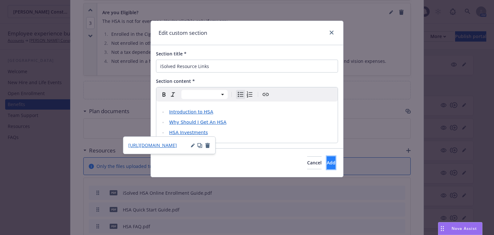
click at [327, 163] on button "Add" at bounding box center [331, 162] width 9 height 13
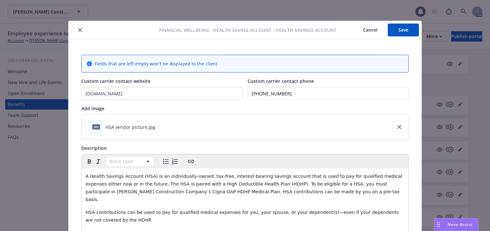
click at [400, 35] on button "Save" at bounding box center [403, 29] width 31 height 13
drag, startPoint x: 78, startPoint y: 30, endPoint x: 274, endPoint y: 29, distance: 196.3
click at [78, 30] on icon "close" at bounding box center [80, 30] width 4 height 4
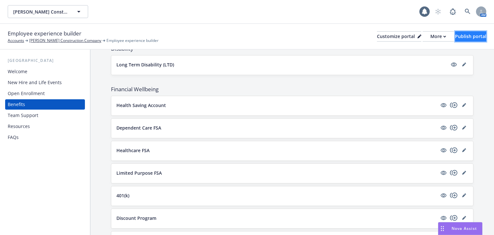
click at [458, 36] on div "Publish portal" at bounding box center [470, 37] width 31 height 10
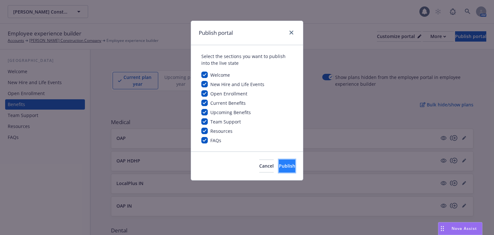
click at [279, 164] on span "Publish" at bounding box center [287, 165] width 16 height 6
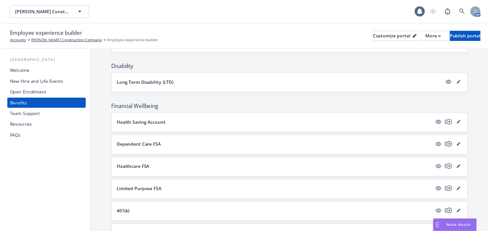
scroll to position [386, 0]
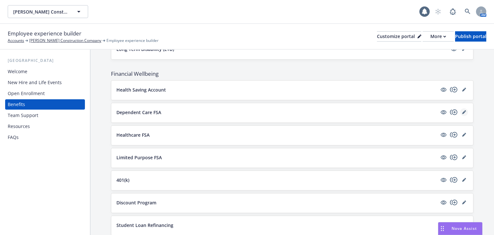
click at [460, 112] on link "editPencil" at bounding box center [464, 112] width 8 height 8
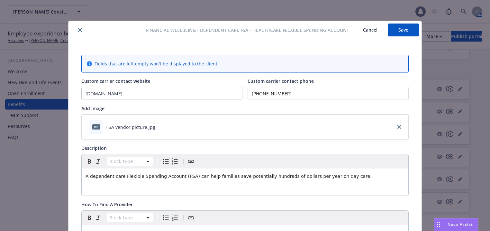
click at [371, 27] on button "Cancel" at bounding box center [370, 29] width 35 height 13
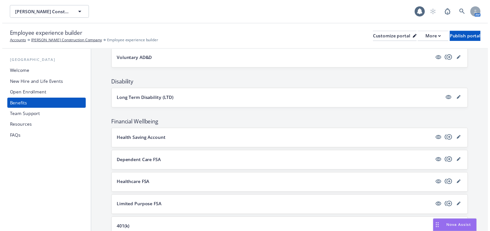
scroll to position [335, 0]
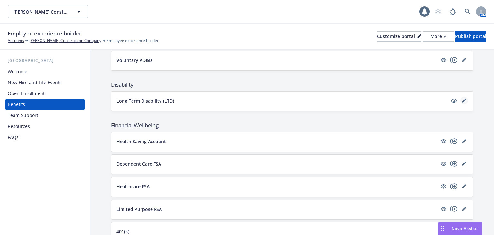
click at [461, 100] on link "editPencil" at bounding box center [464, 101] width 8 height 8
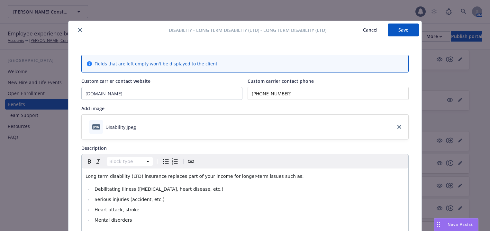
click at [80, 28] on icon "close" at bounding box center [80, 30] width 4 height 4
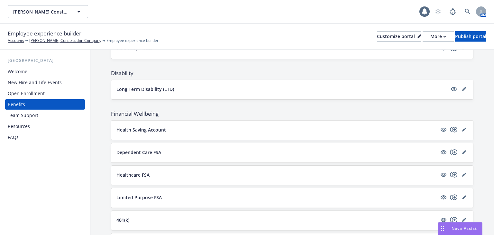
scroll to position [335, 0]
